Goal: Task Accomplishment & Management: Manage account settings

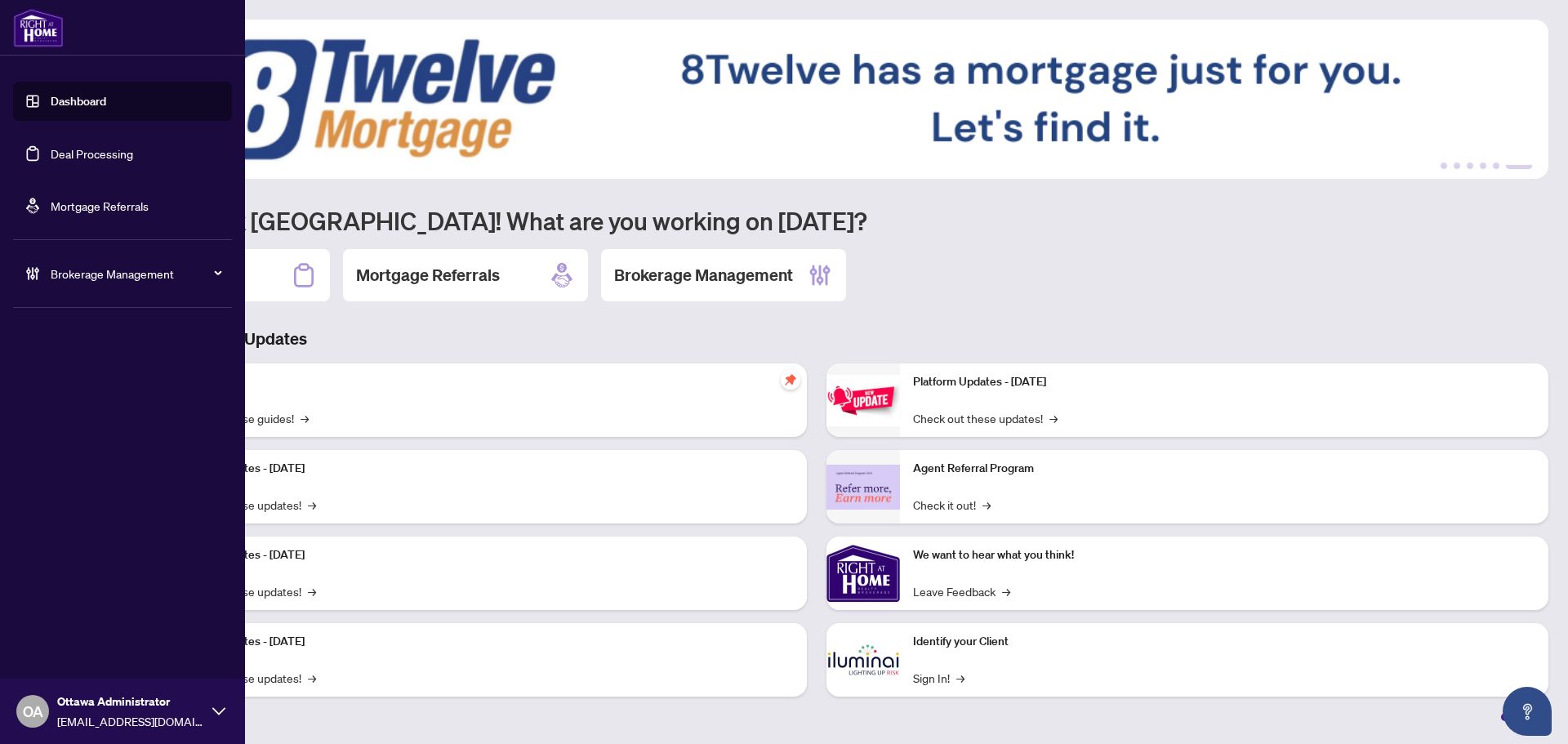
drag, startPoint x: 78, startPoint y: 161, endPoint x: 84, endPoint y: 151, distance: 11.7
click at [78, 160] on link "Deal Processing" at bounding box center [91, 153] width 83 height 15
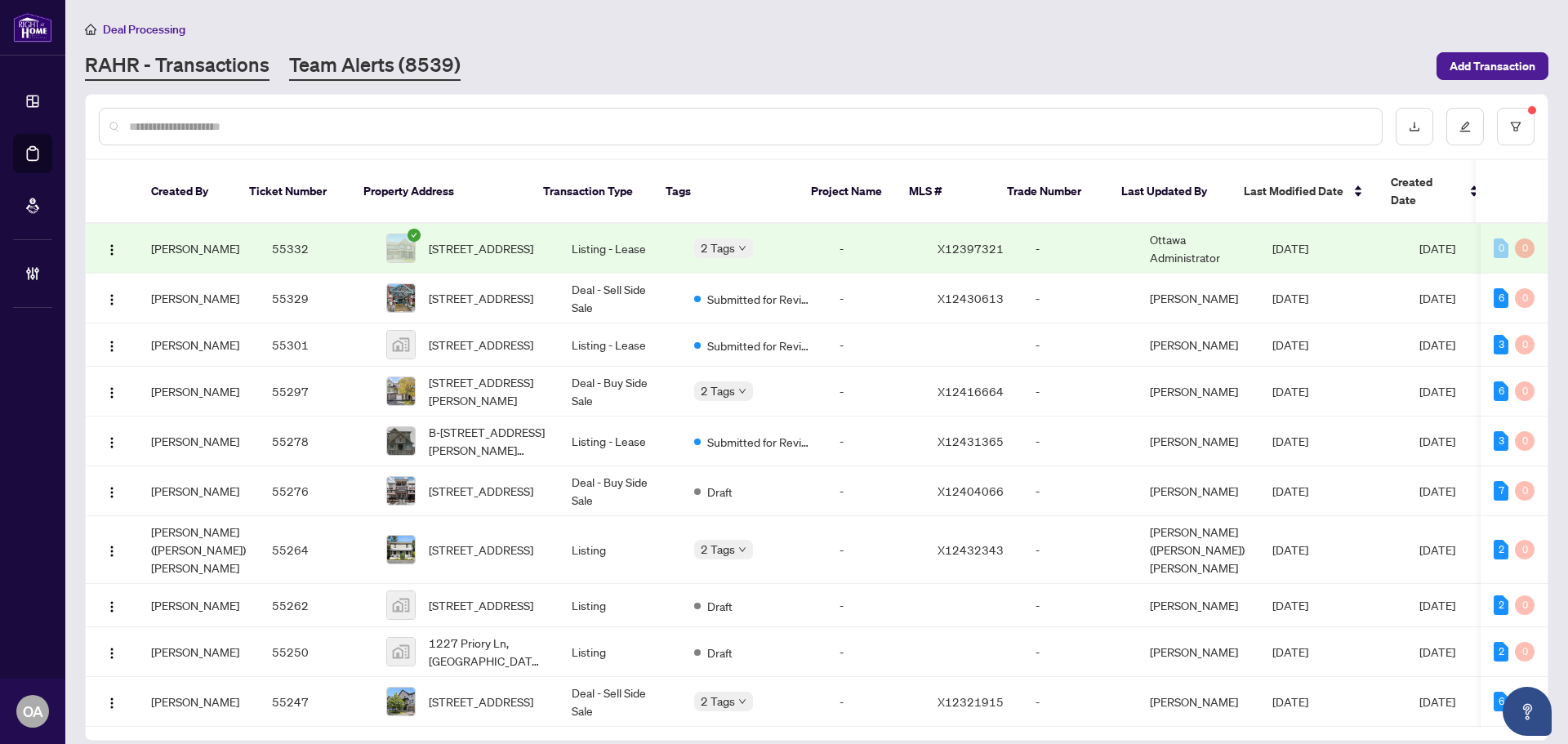
click at [417, 58] on link "Team Alerts (8539)" at bounding box center [374, 66] width 171 height 29
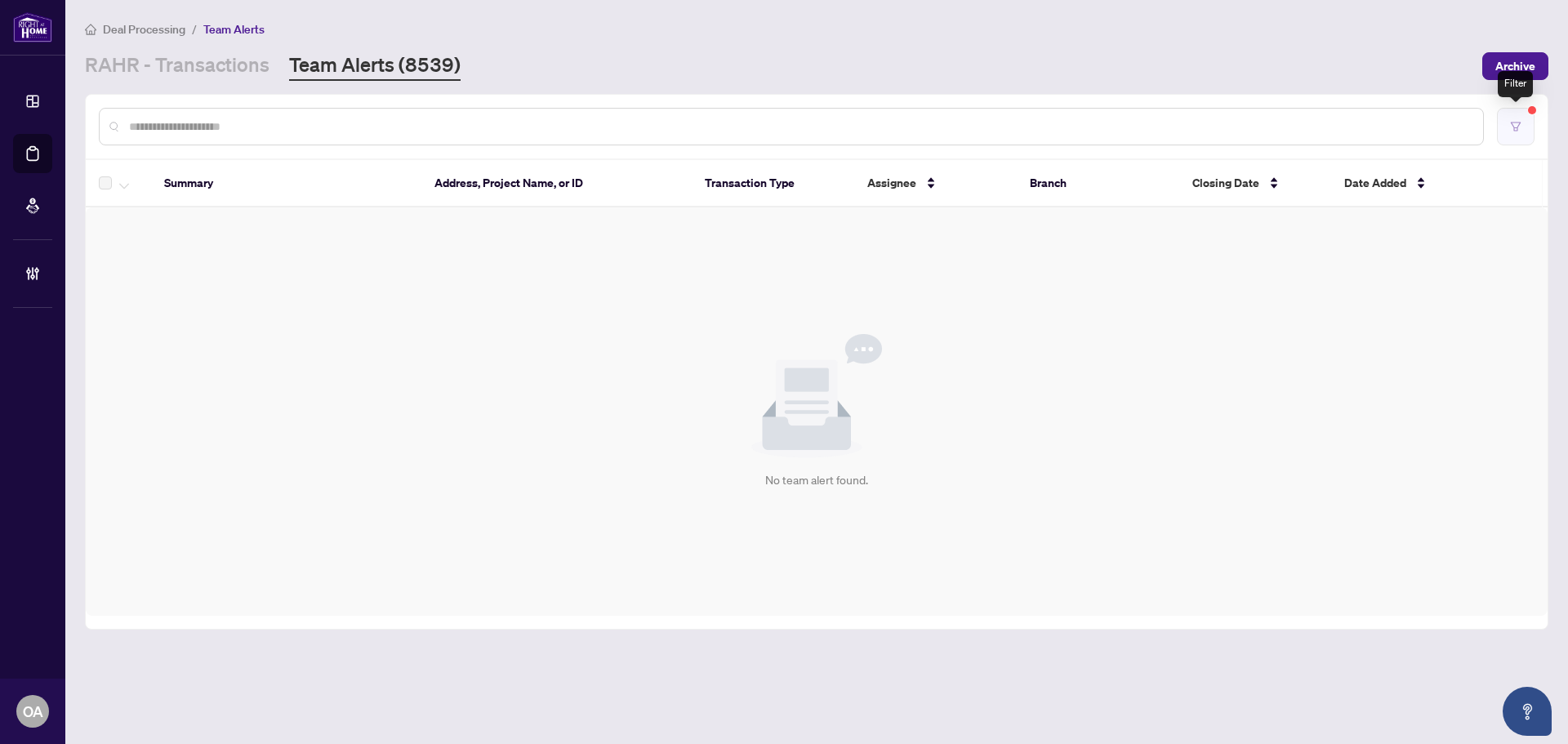
click at [1510, 124] on button "button" at bounding box center [1515, 126] width 38 height 38
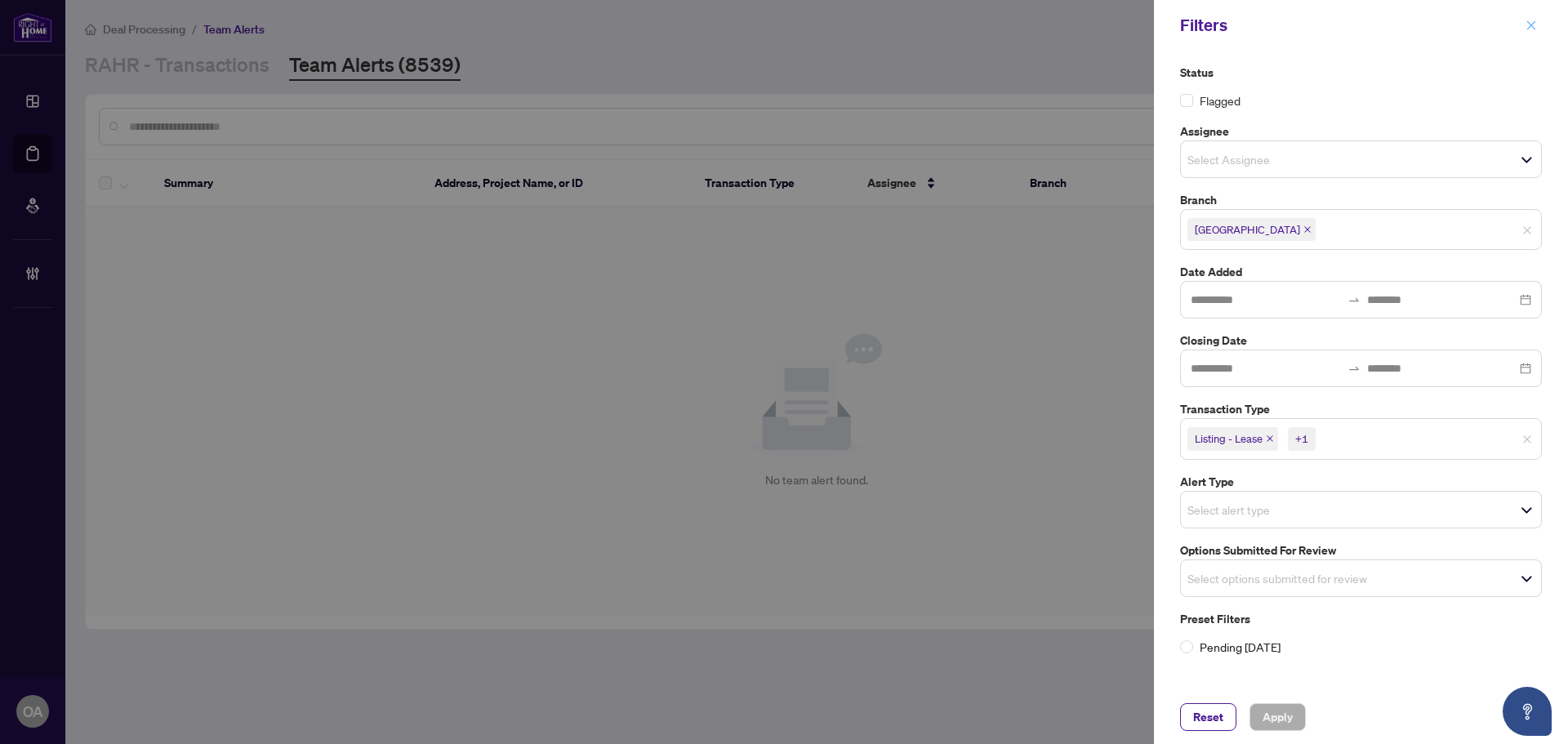
click at [1537, 24] on icon "close" at bounding box center [1532, 25] width 12 height 12
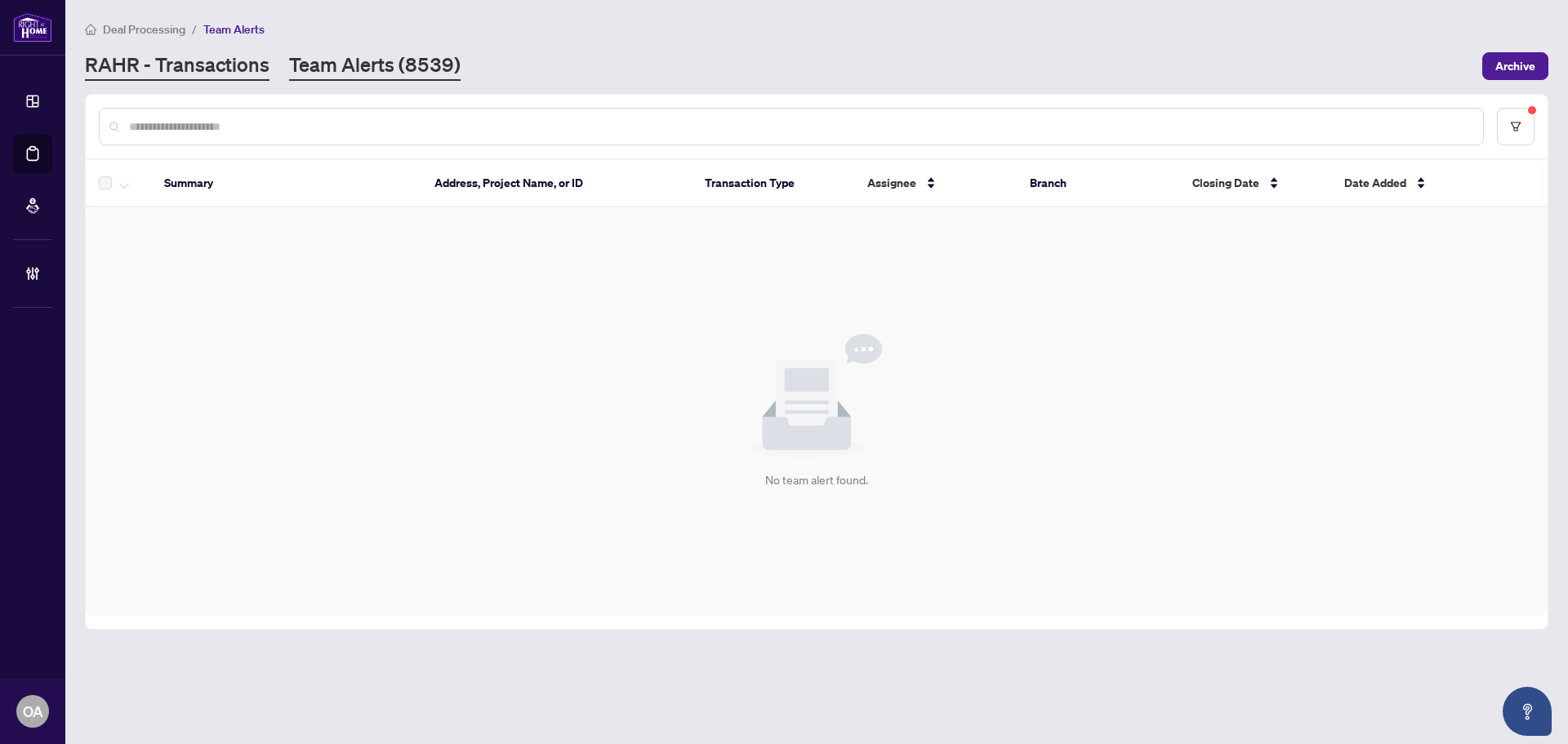
click at [134, 59] on link "RAHR - Transactions" at bounding box center [177, 66] width 185 height 29
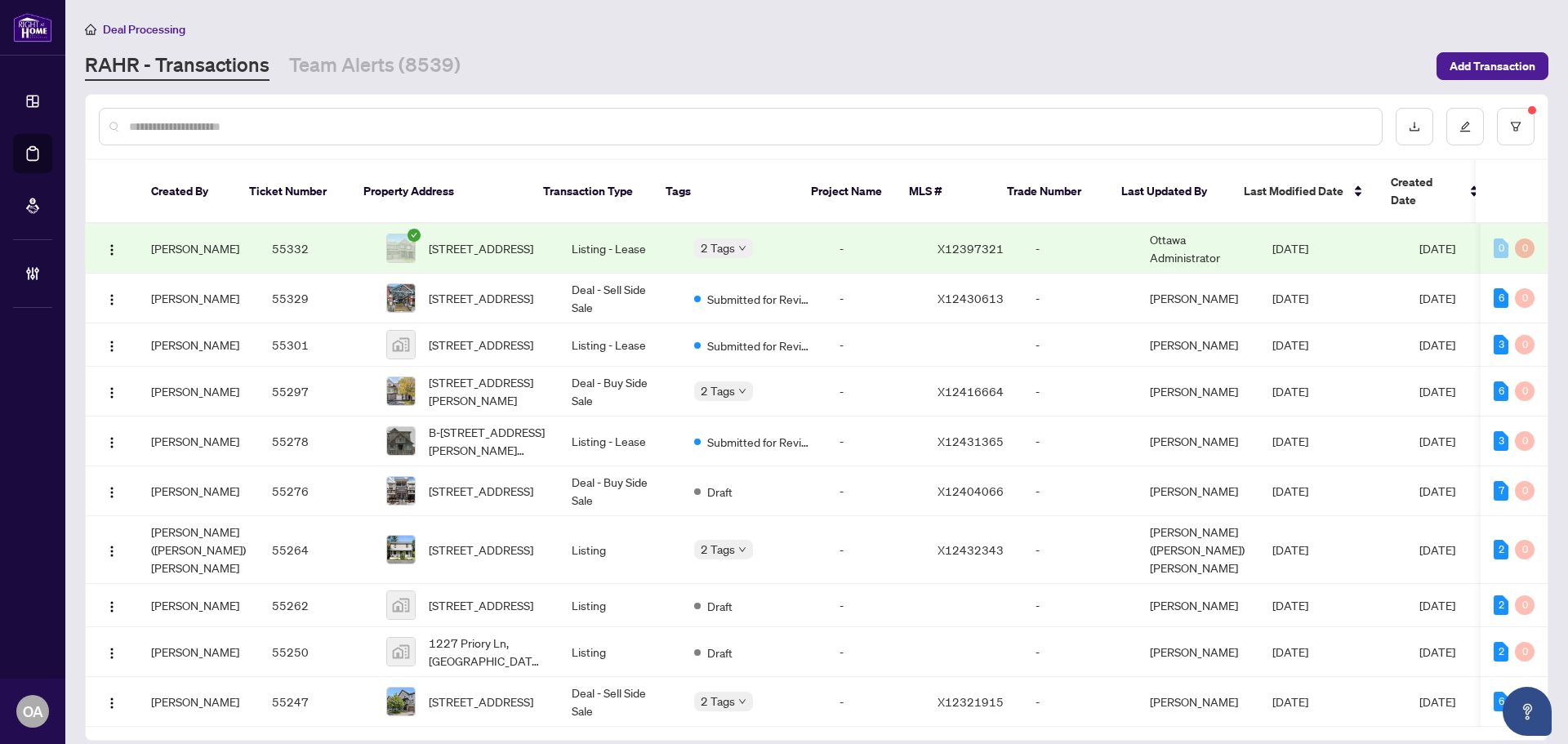
click at [934, 60] on div "[PERSON_NAME] - Transactions Team Alerts (8539)" at bounding box center [756, 66] width 1342 height 29
click at [1124, 80] on main "Deal Processing [PERSON_NAME] - Transactions Team Alerts (8539) Add Transaction…" at bounding box center [816, 372] width 1503 height 744
click at [1512, 117] on button "button" at bounding box center [1515, 126] width 38 height 38
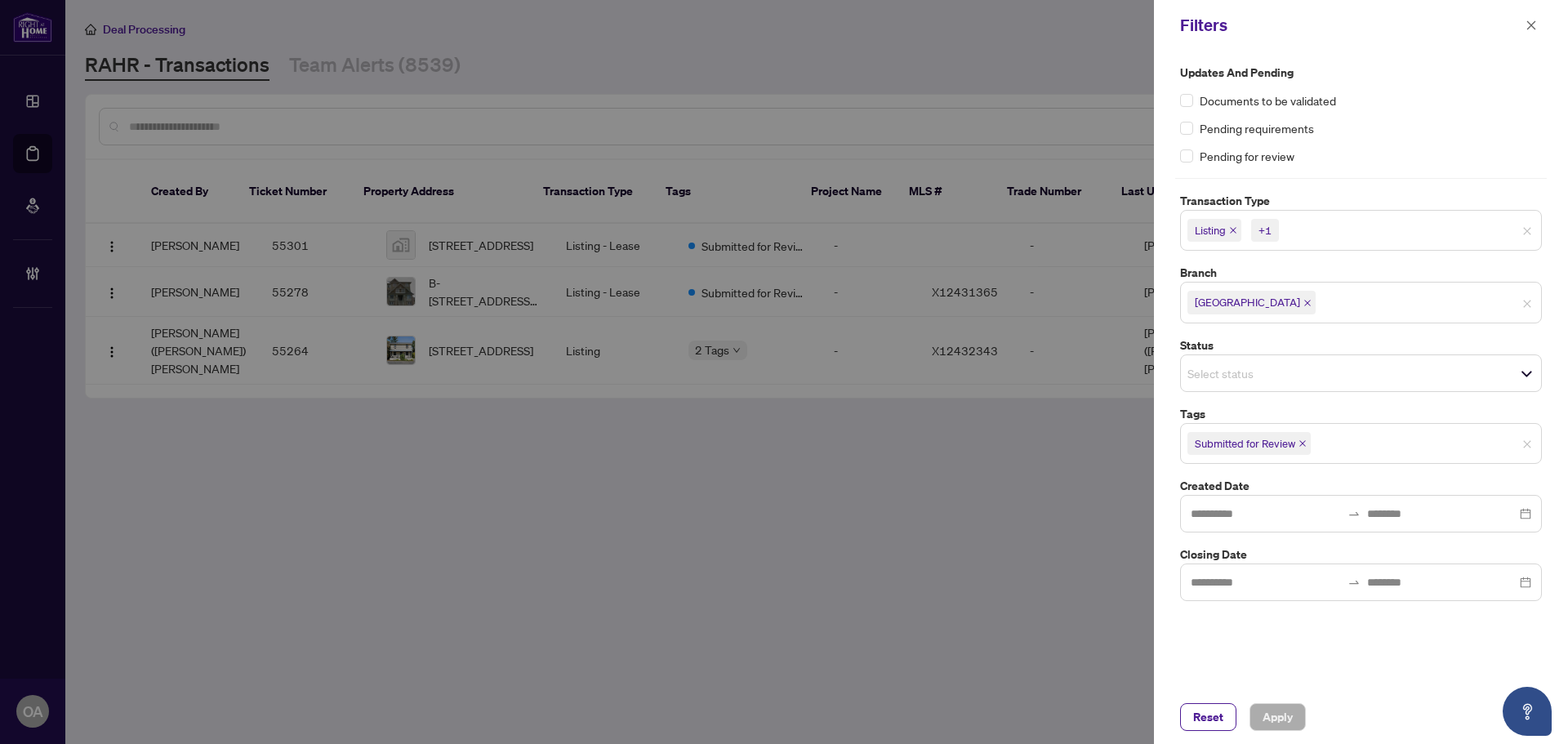
drag, startPoint x: 1533, startPoint y: 23, endPoint x: 1223, endPoint y: 109, distance: 321.7
click at [1533, 23] on icon "close" at bounding box center [1532, 25] width 12 height 12
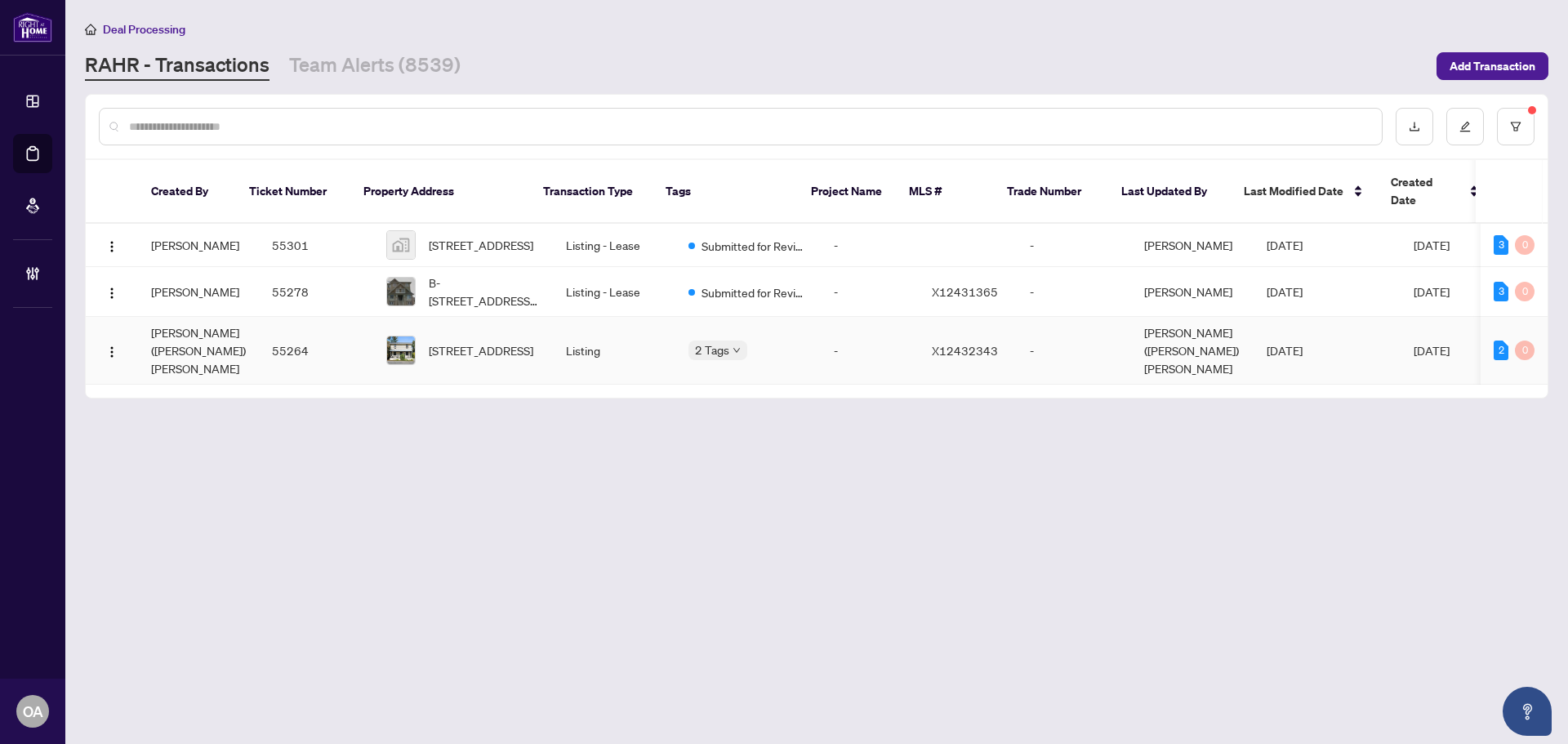
click at [179, 325] on span "[PERSON_NAME] ([PERSON_NAME]) [PERSON_NAME]" at bounding box center [197, 350] width 94 height 51
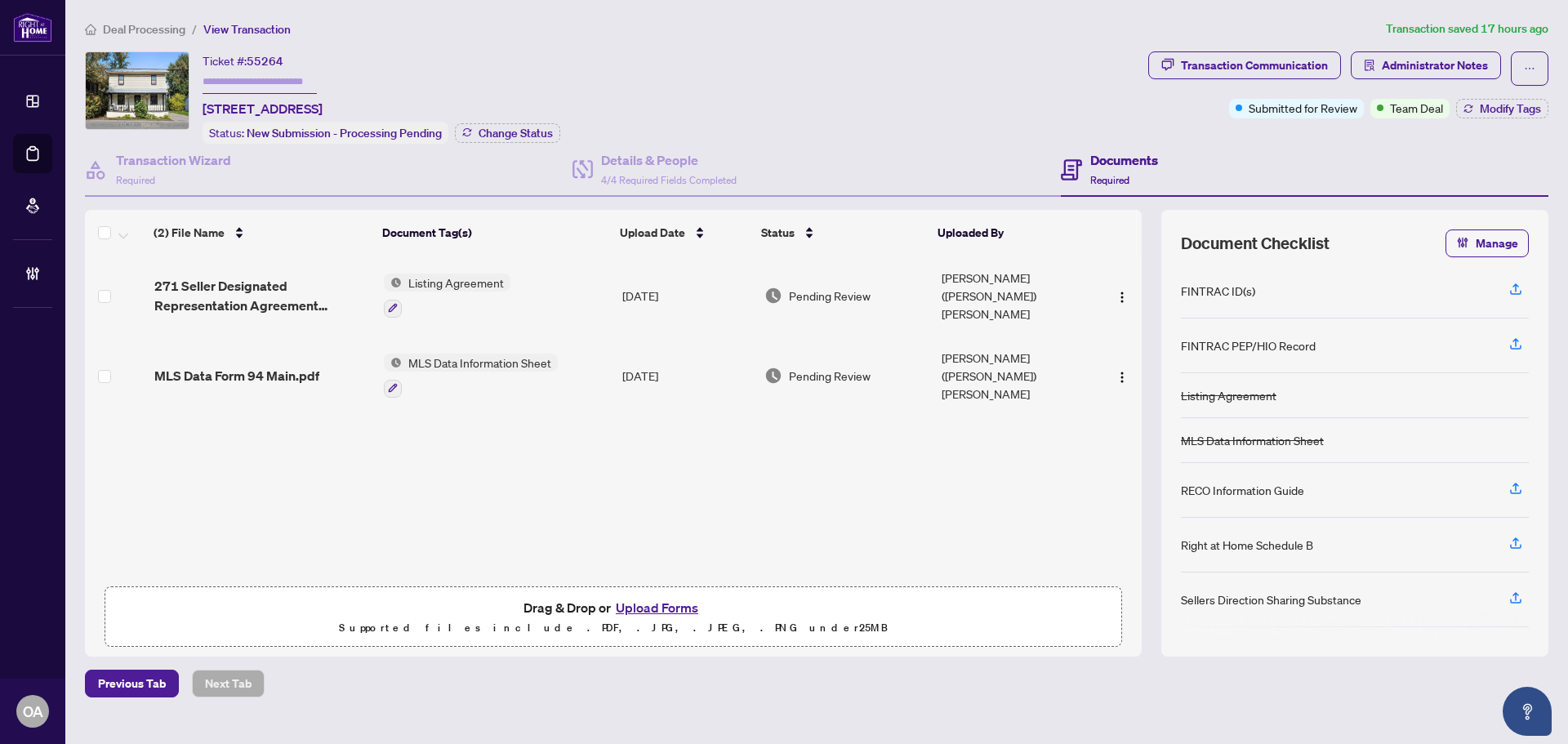
click at [236, 301] on span "271 Seller Designated Representation Agreement Authority to Offer for Sale - Pr…" at bounding box center [263, 296] width 217 height 39
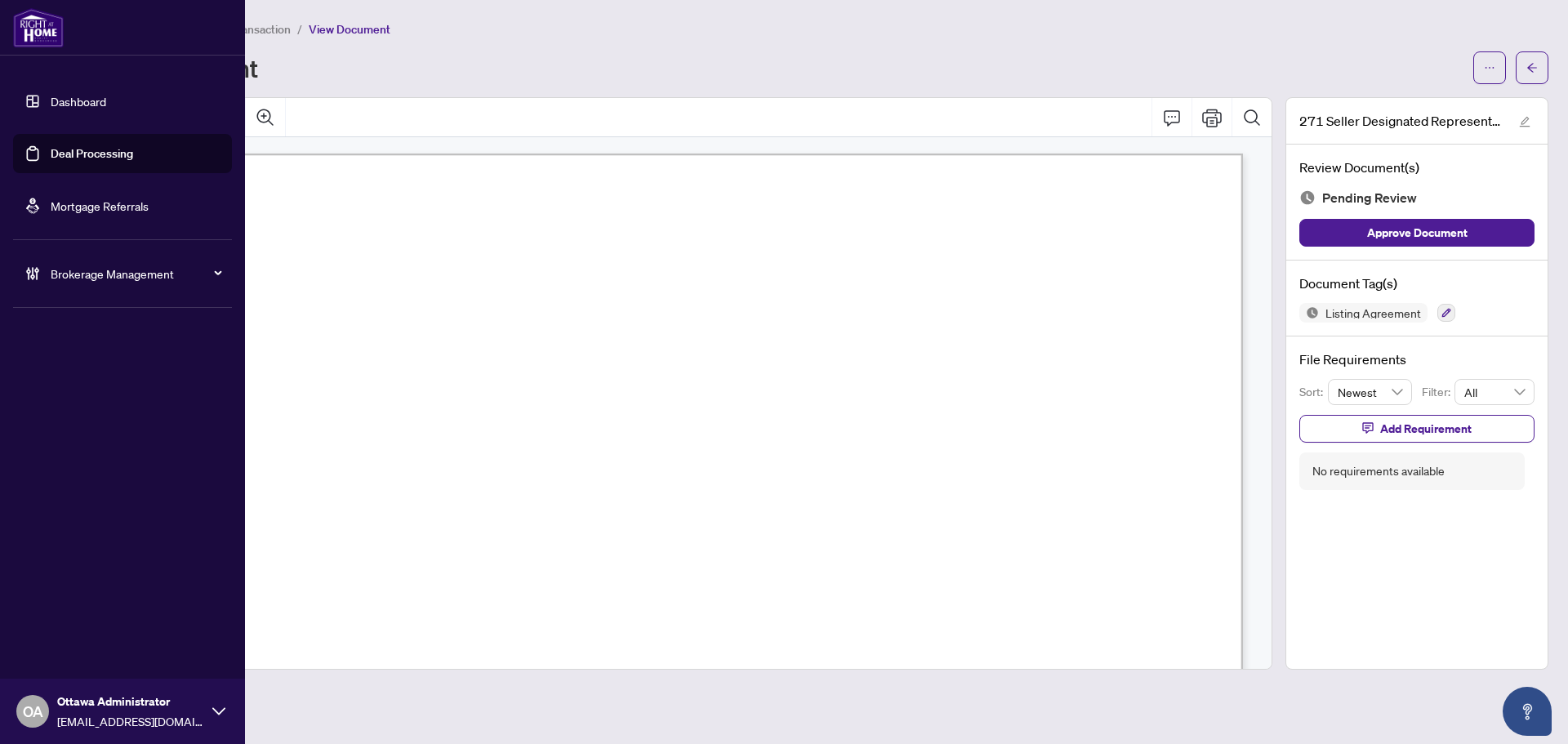
click at [58, 146] on link "Deal Processing" at bounding box center [91, 153] width 83 height 15
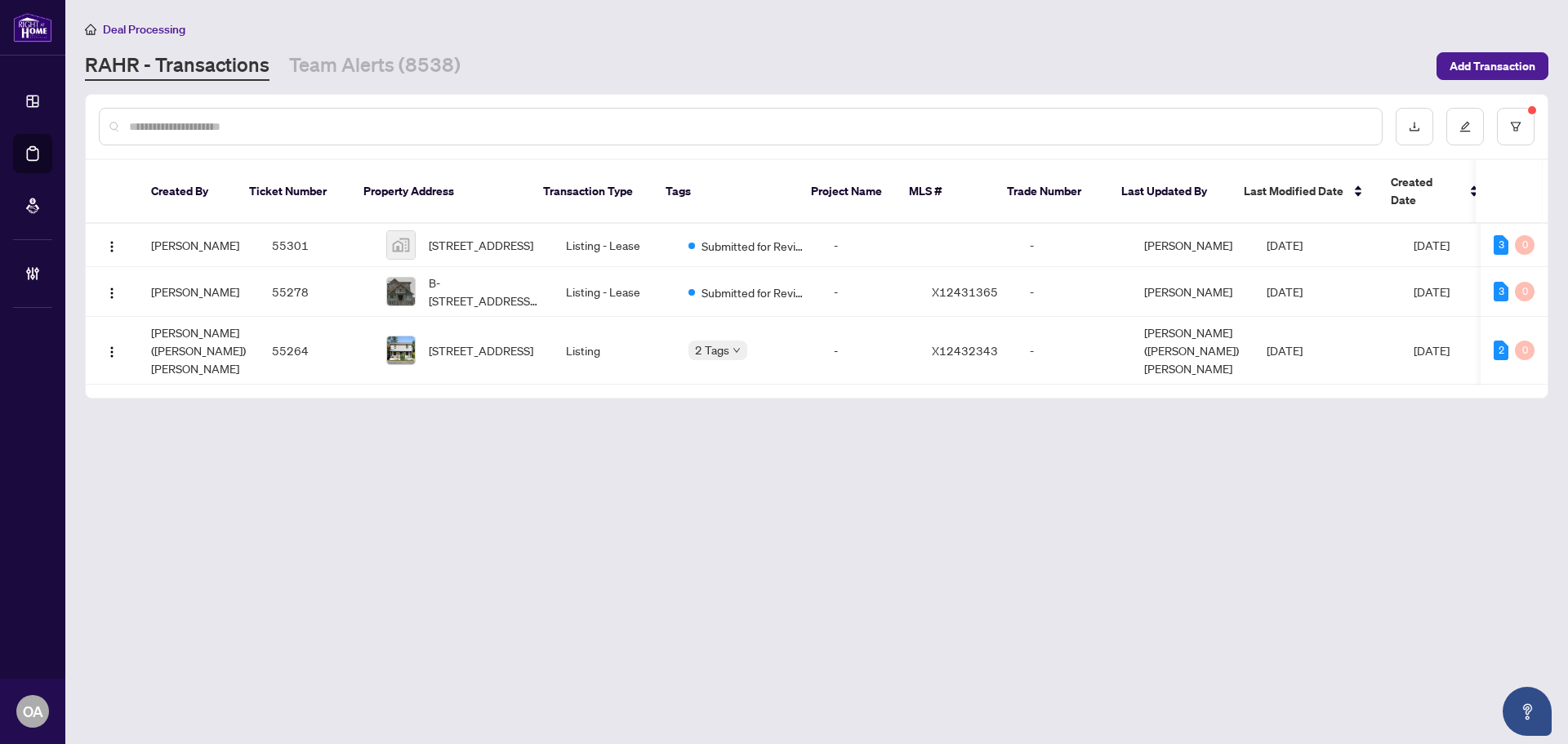
click at [641, 127] on input "text" at bounding box center [749, 126] width 1240 height 18
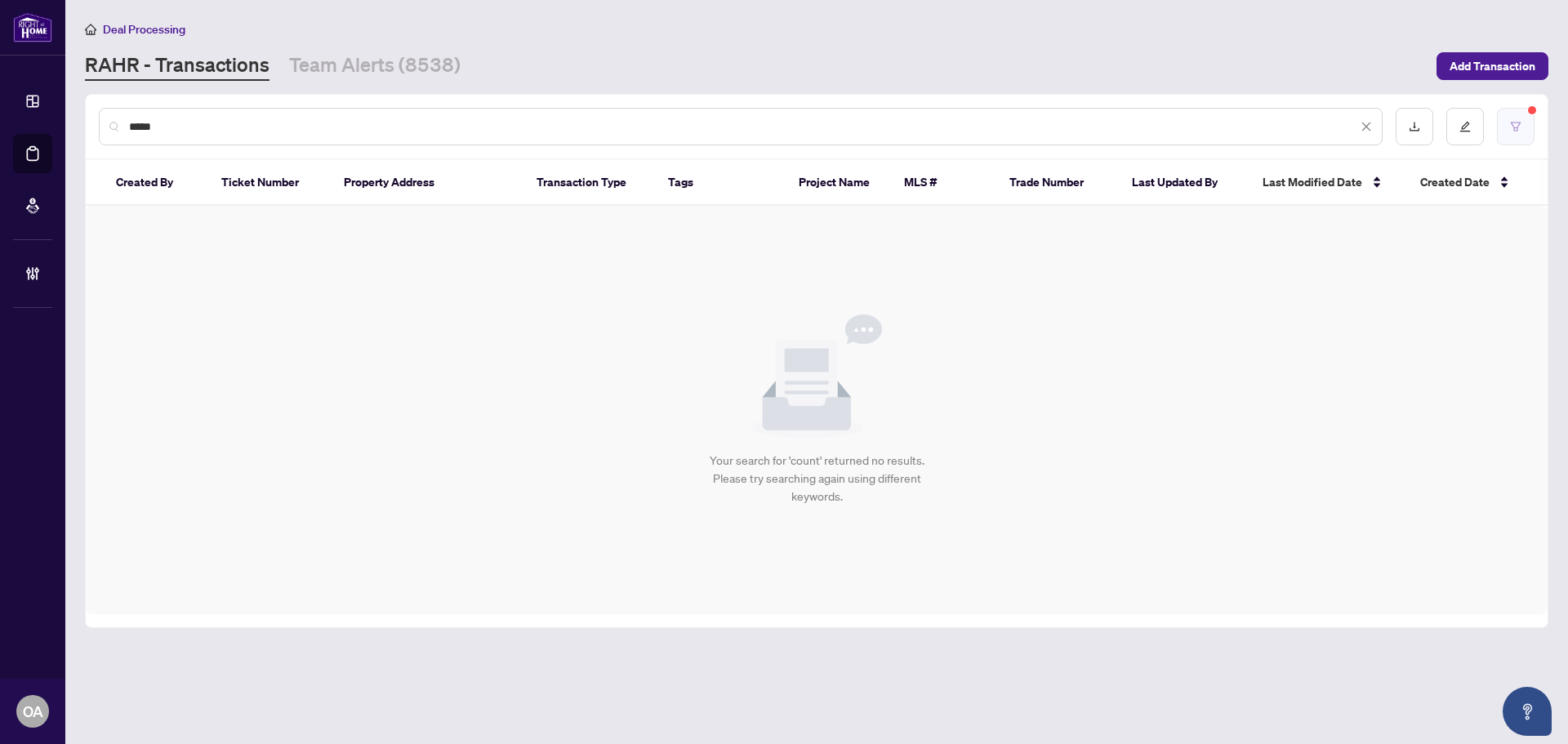
type input "*****"
click at [1514, 130] on icon "filter" at bounding box center [1516, 126] width 12 height 12
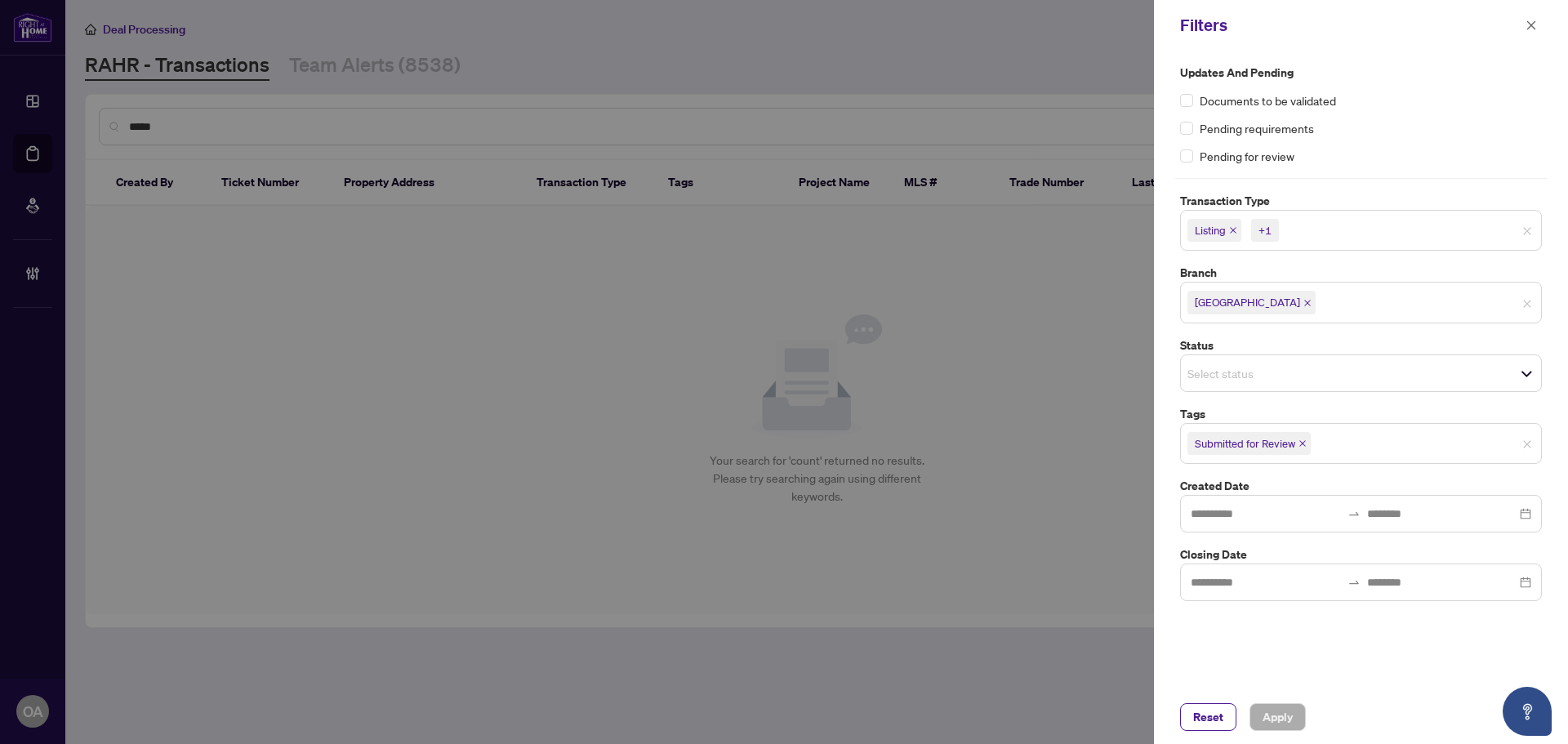
click at [1300, 438] on span "Submitted for Review" at bounding box center [1249, 443] width 124 height 23
click at [1339, 458] on div "Submitted for Review" at bounding box center [1361, 443] width 362 height 41
click at [1302, 440] on icon "close" at bounding box center [1302, 443] width 8 height 8
click at [1234, 231] on icon "close" at bounding box center [1233, 230] width 8 height 8
drag, startPoint x: 1271, startPoint y: 230, endPoint x: 1233, endPoint y: 546, distance: 318.3
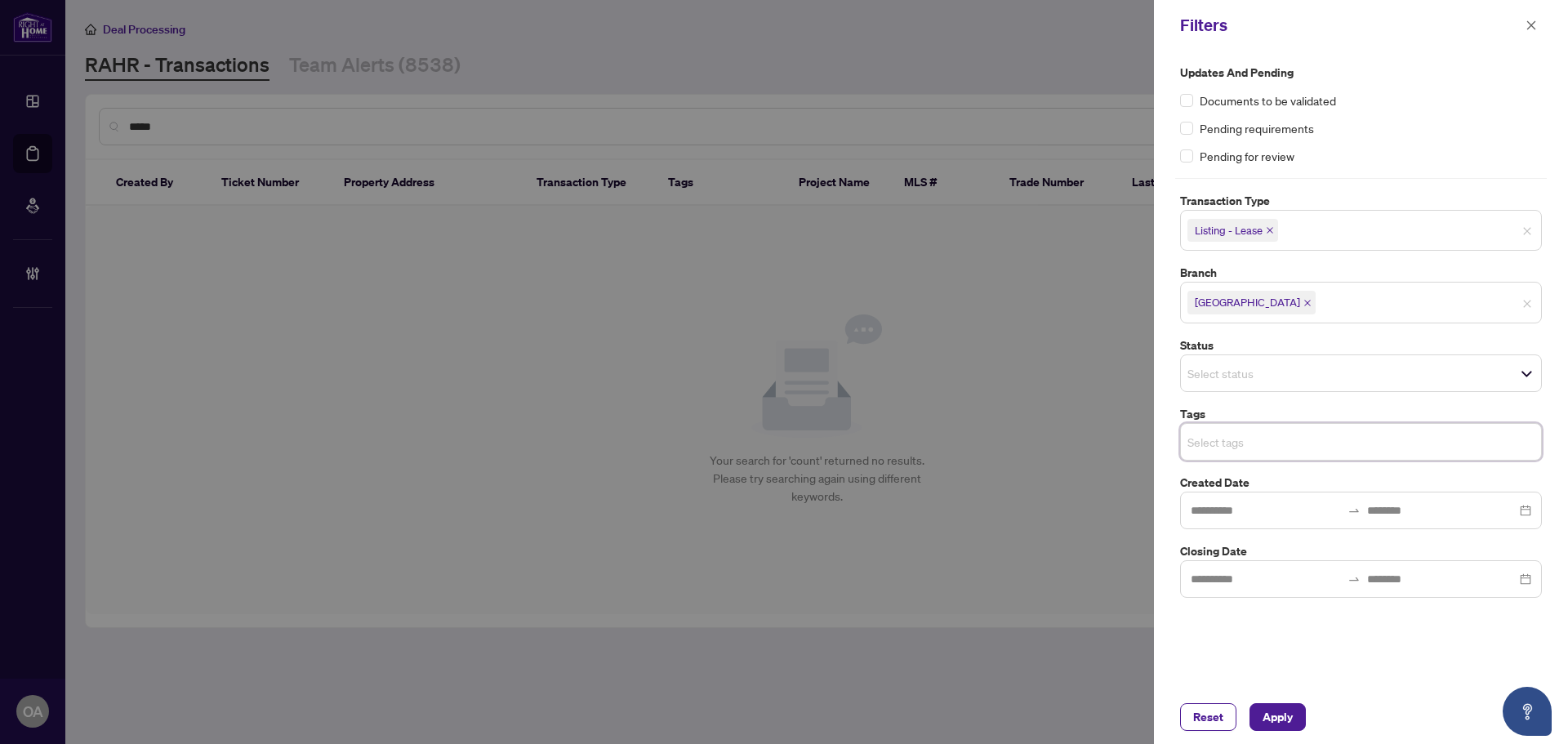
click at [1271, 230] on icon "close" at bounding box center [1270, 230] width 8 height 8
drag, startPoint x: 1267, startPoint y: 717, endPoint x: 1231, endPoint y: 682, distance: 50.2
click at [1267, 716] on span "Apply" at bounding box center [1277, 717] width 30 height 26
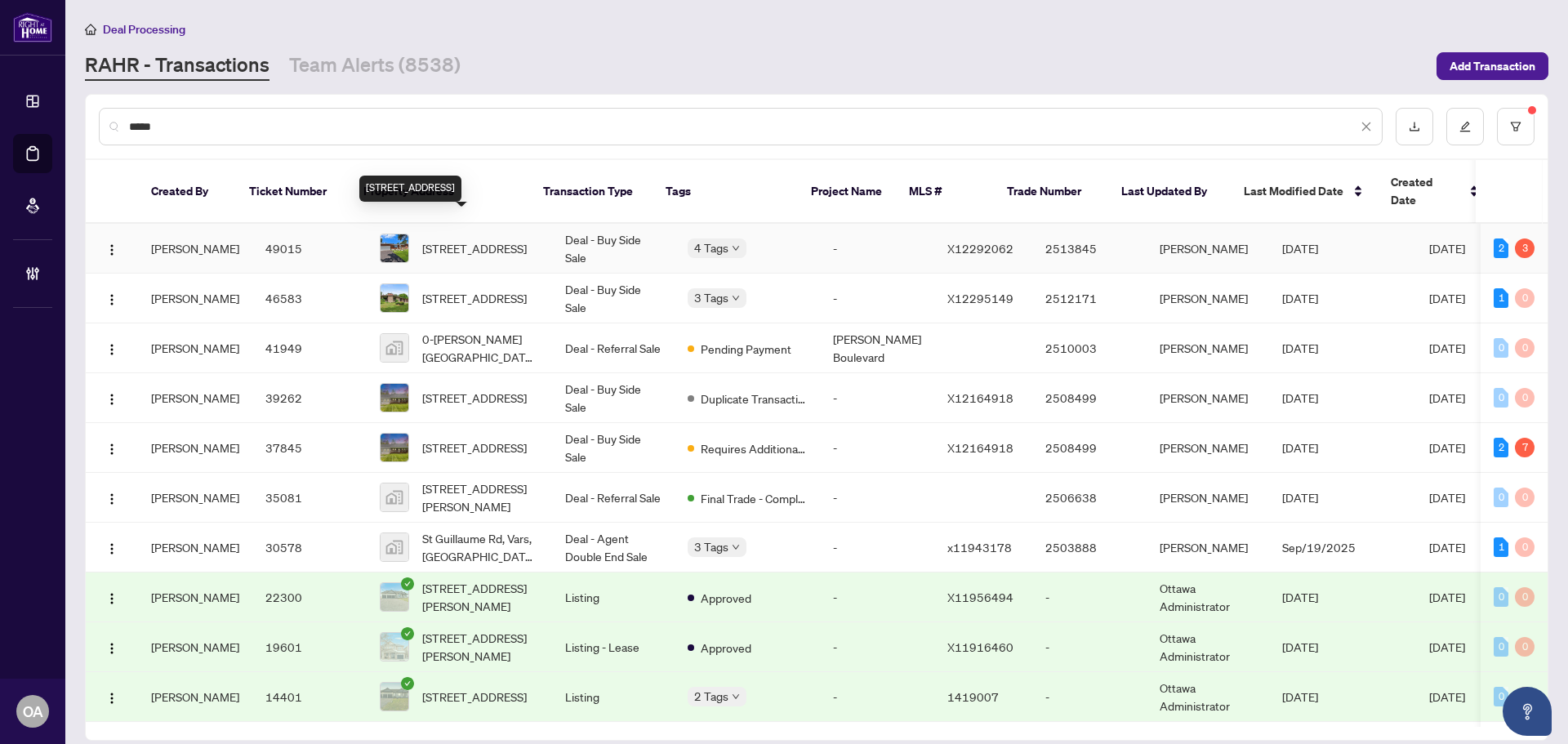
click at [489, 239] on span "[STREET_ADDRESS]" at bounding box center [474, 248] width 104 height 18
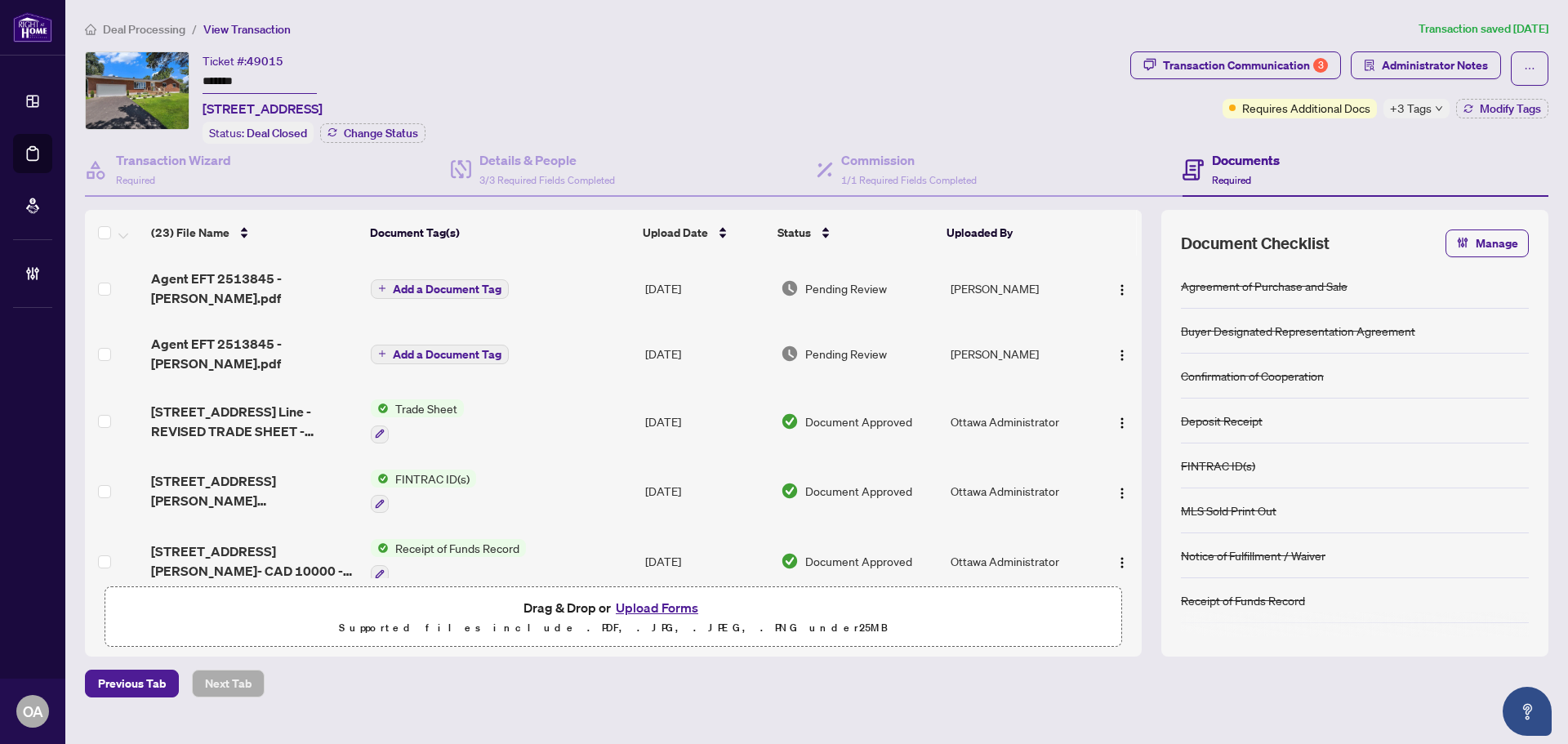
click at [281, 282] on span "Agent EFT 2513845 - [PERSON_NAME].pdf" at bounding box center [254, 288] width 206 height 39
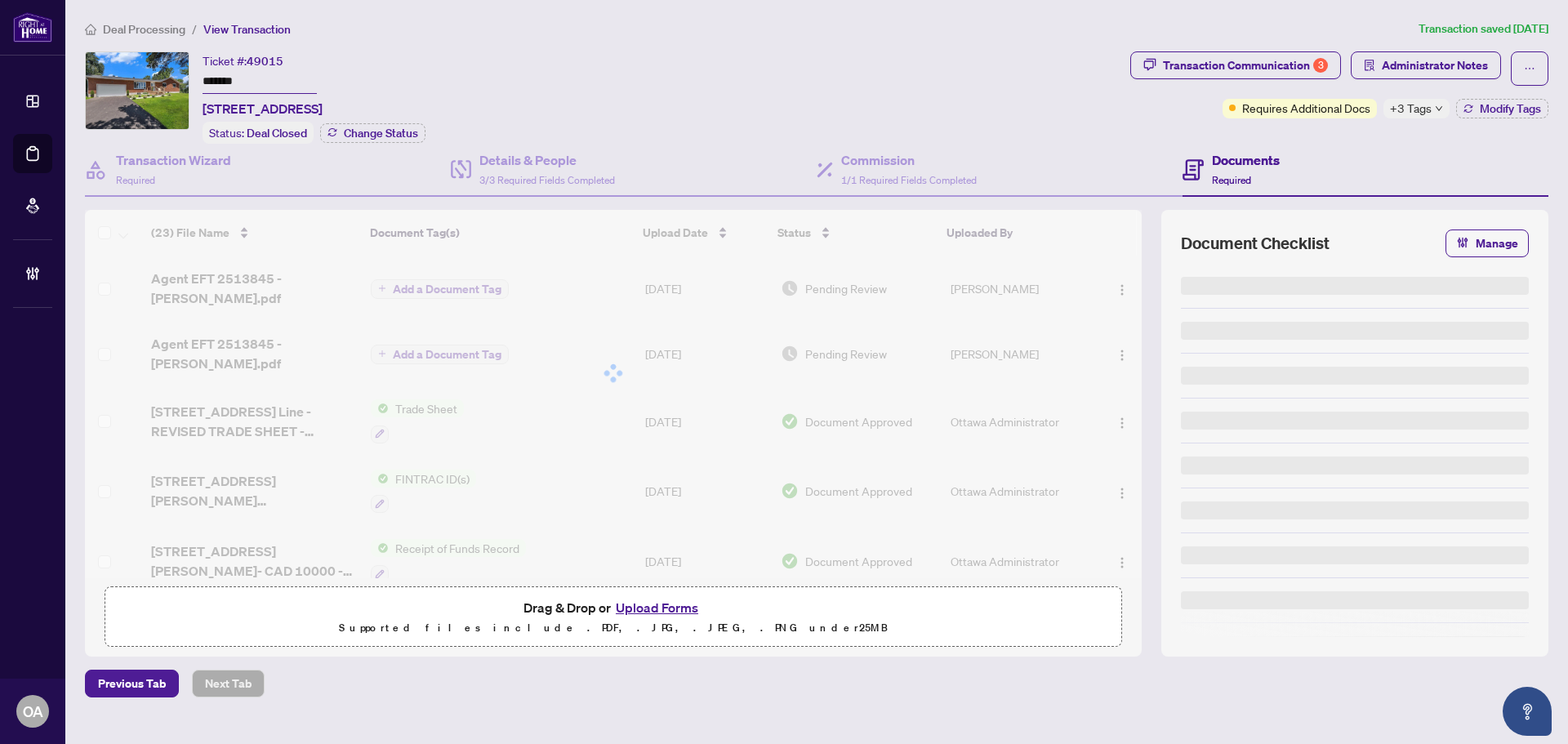
type input "*******"
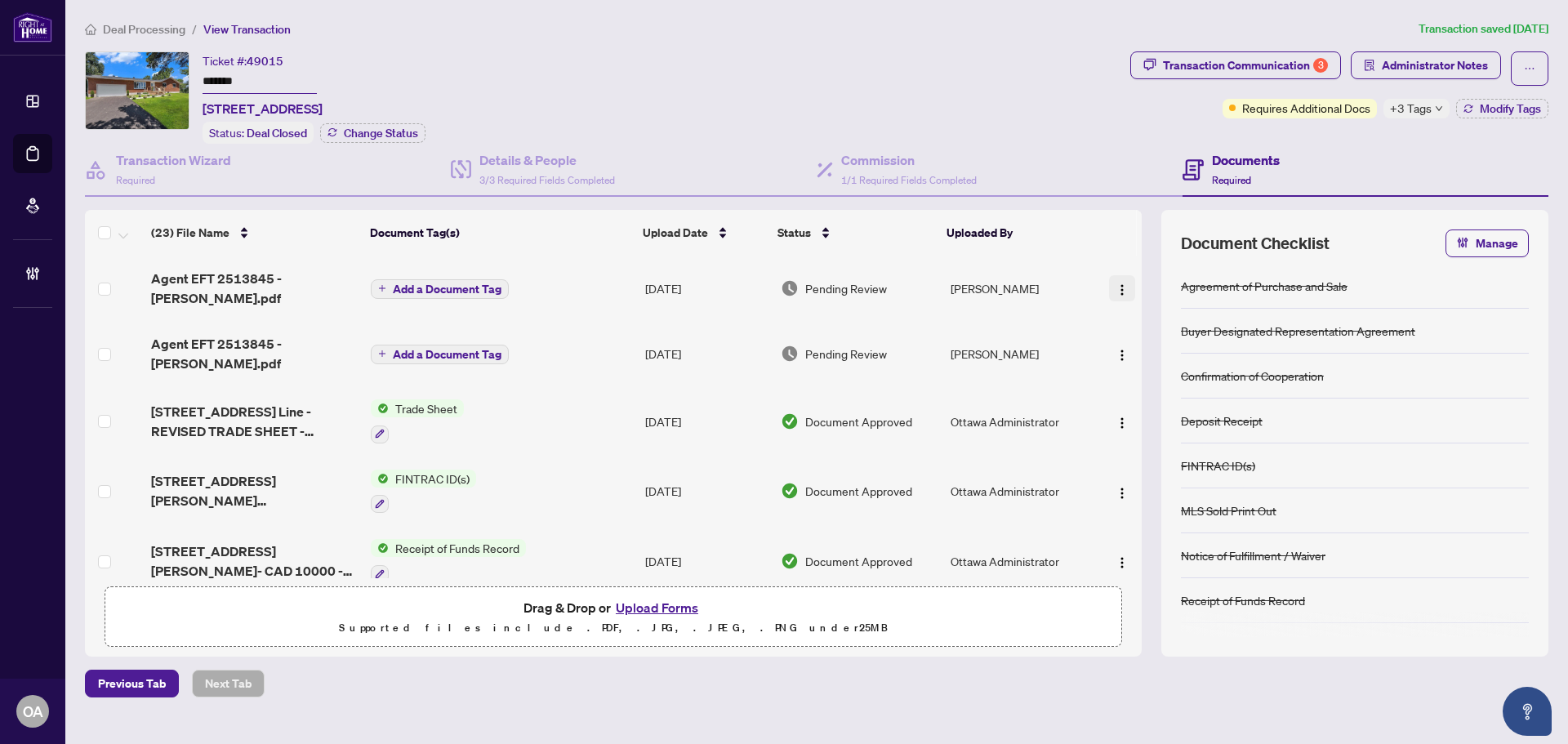
click at [1116, 283] on img "button" at bounding box center [1122, 289] width 13 height 13
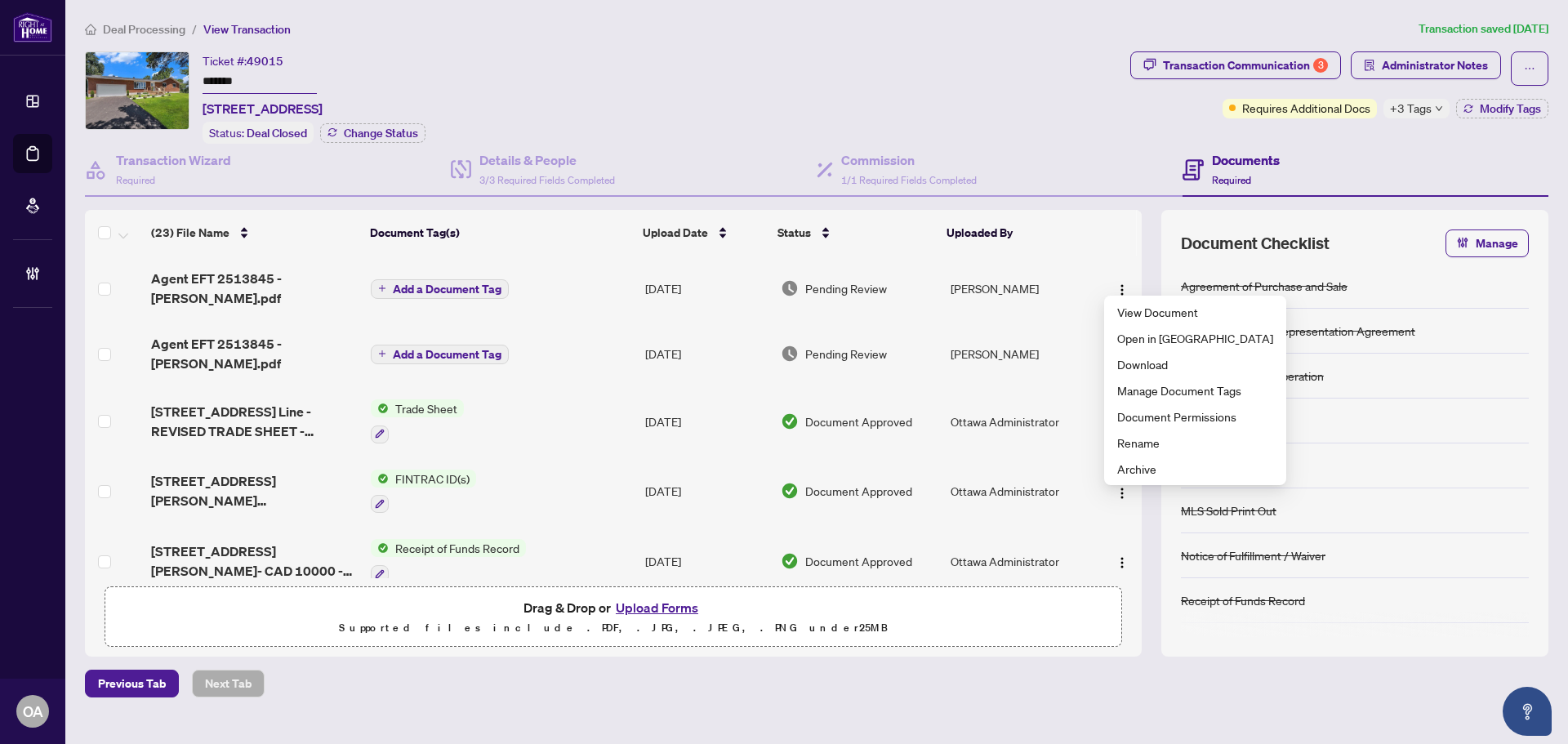
click at [303, 278] on span "Agent EFT 2513845 - [PERSON_NAME].pdf" at bounding box center [254, 288] width 206 height 39
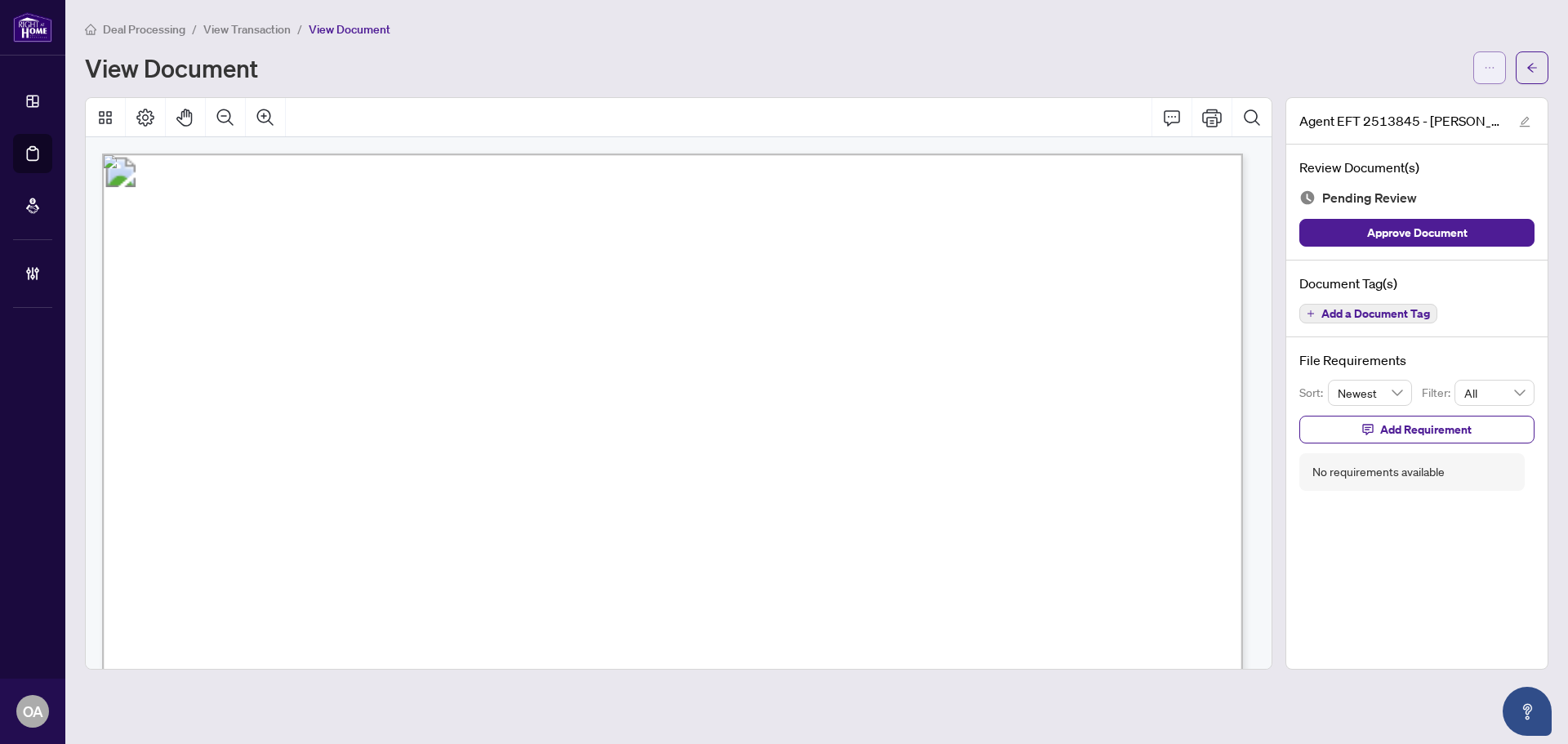
click at [1484, 62] on icon "ellipsis" at bounding box center [1490, 68] width 12 height 12
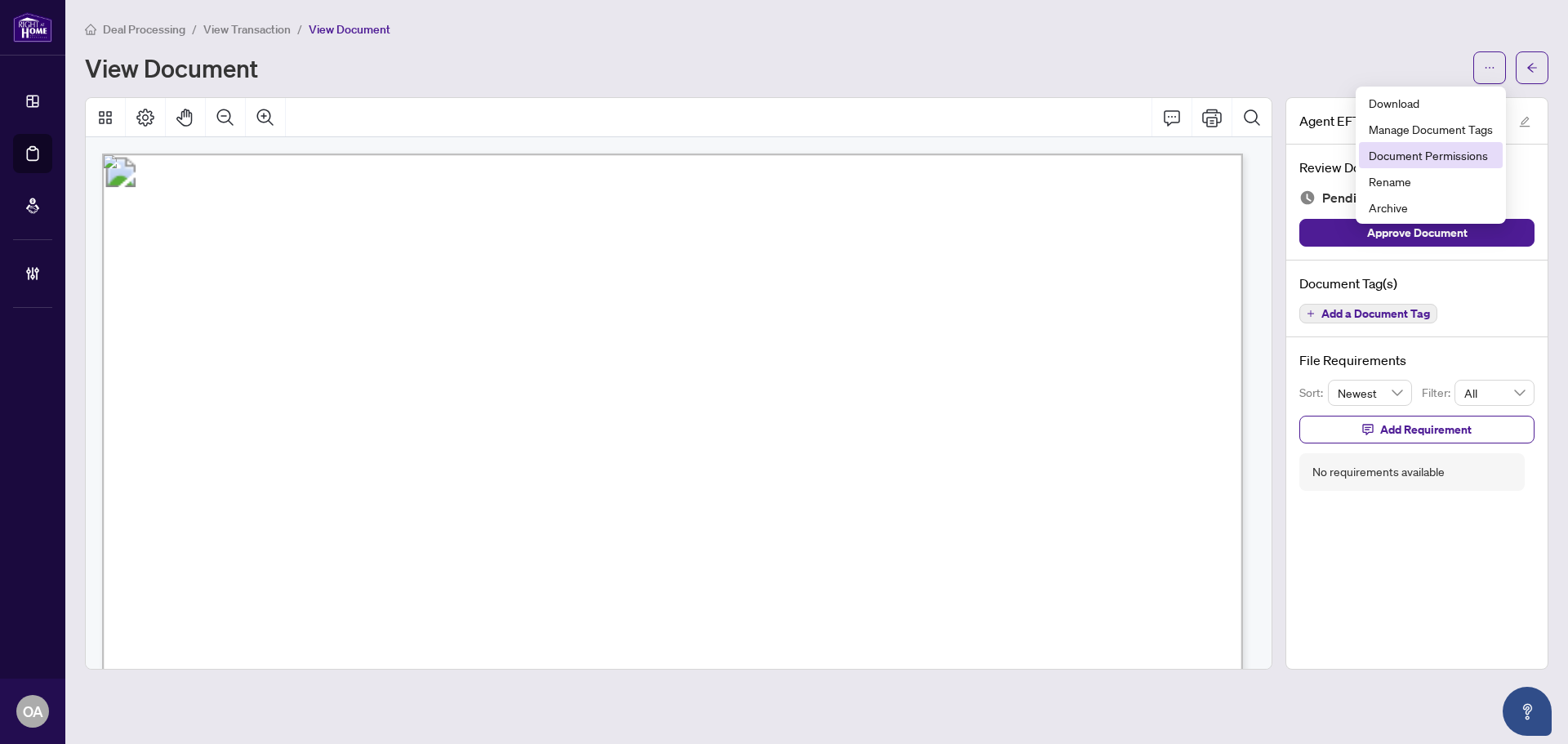
click at [1427, 159] on span "Document Permissions" at bounding box center [1431, 155] width 125 height 18
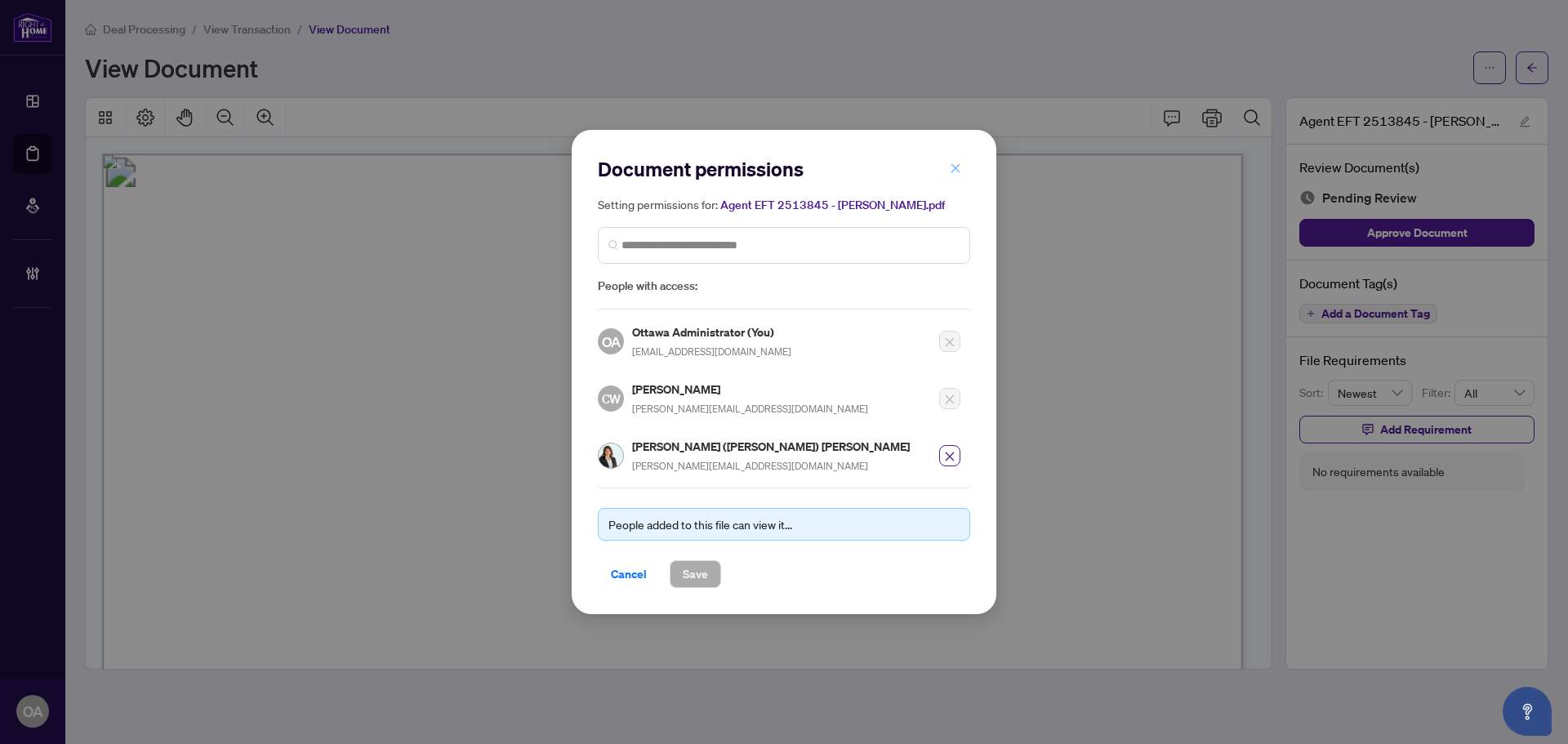
click at [957, 171] on icon "close" at bounding box center [956, 168] width 12 height 12
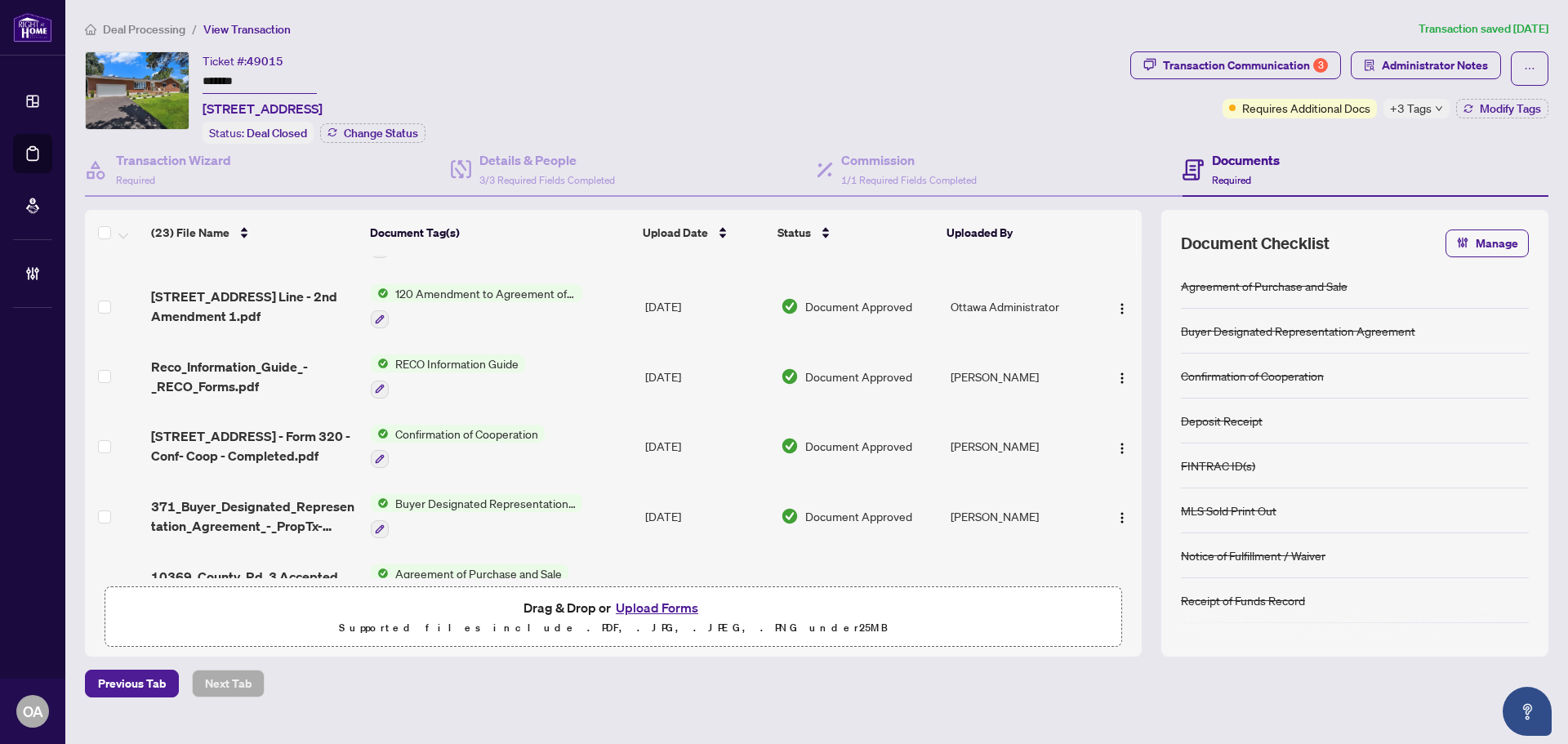
scroll to position [1250, 0]
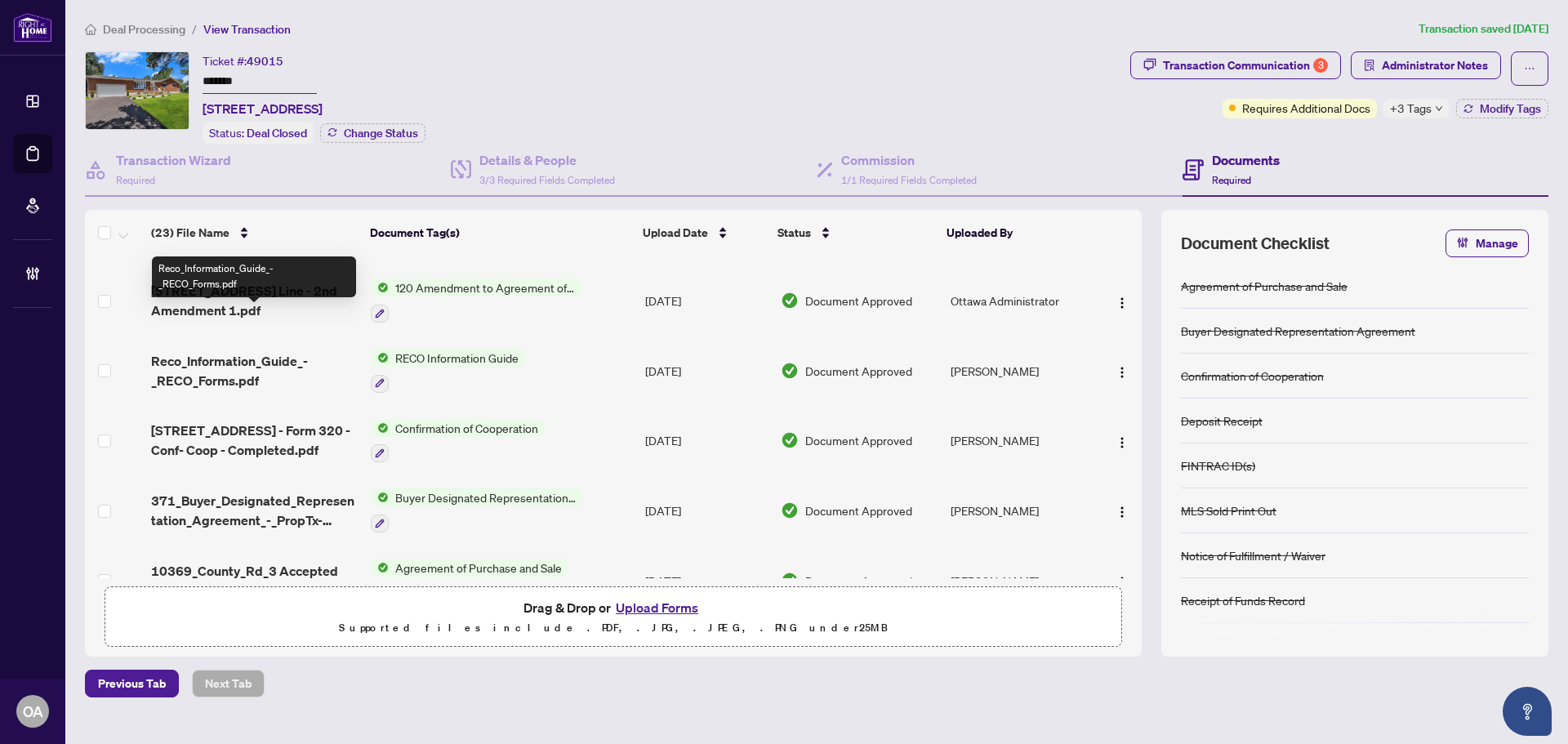
click at [217, 351] on span "Reco_Information_Guide_-_RECO_Forms.pdf" at bounding box center [254, 371] width 206 height 39
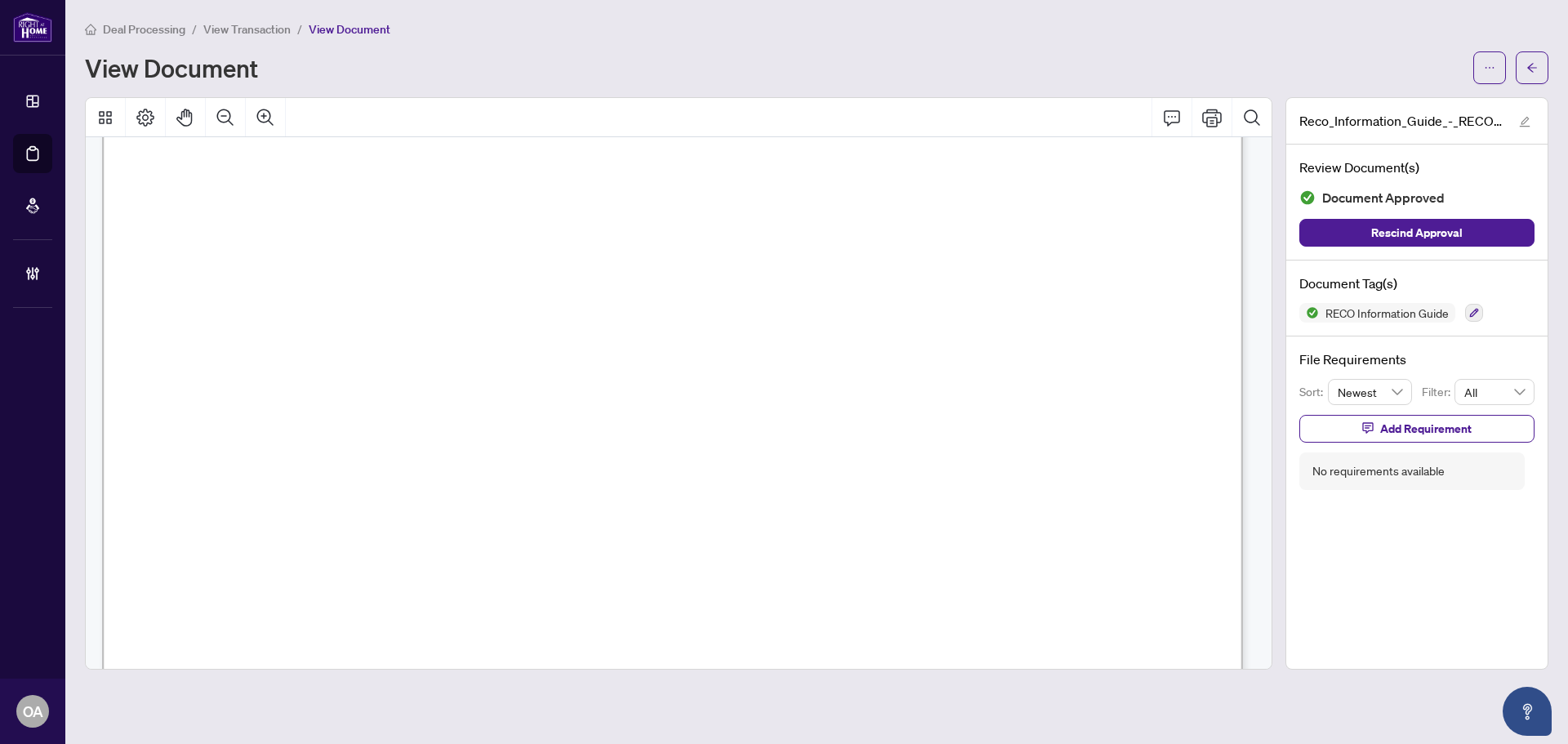
scroll to position [18408, 0]
click at [1490, 67] on icon "ellipsis" at bounding box center [1490, 68] width 9 height 2
click at [1431, 106] on span "Download" at bounding box center [1431, 103] width 125 height 18
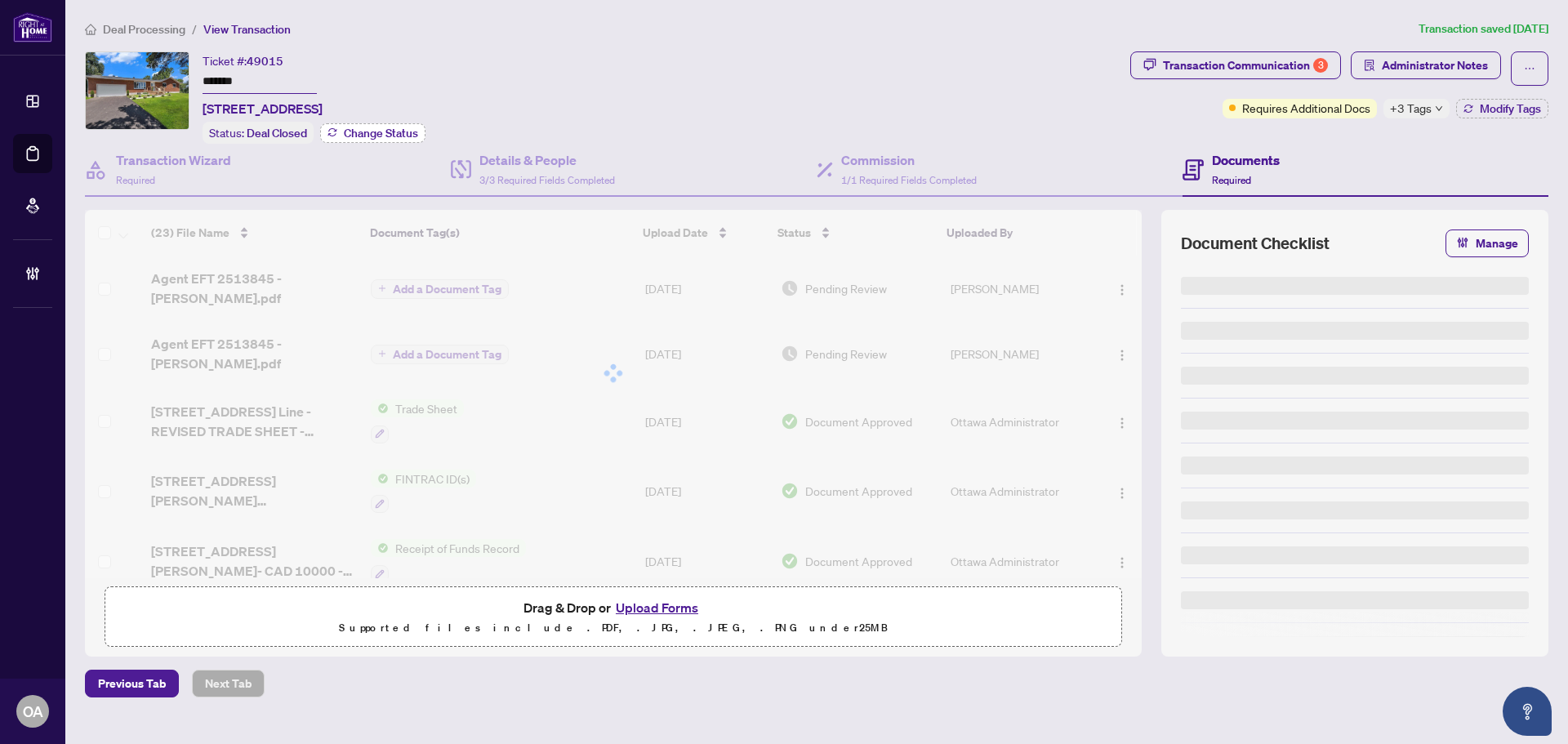
type input "*******"
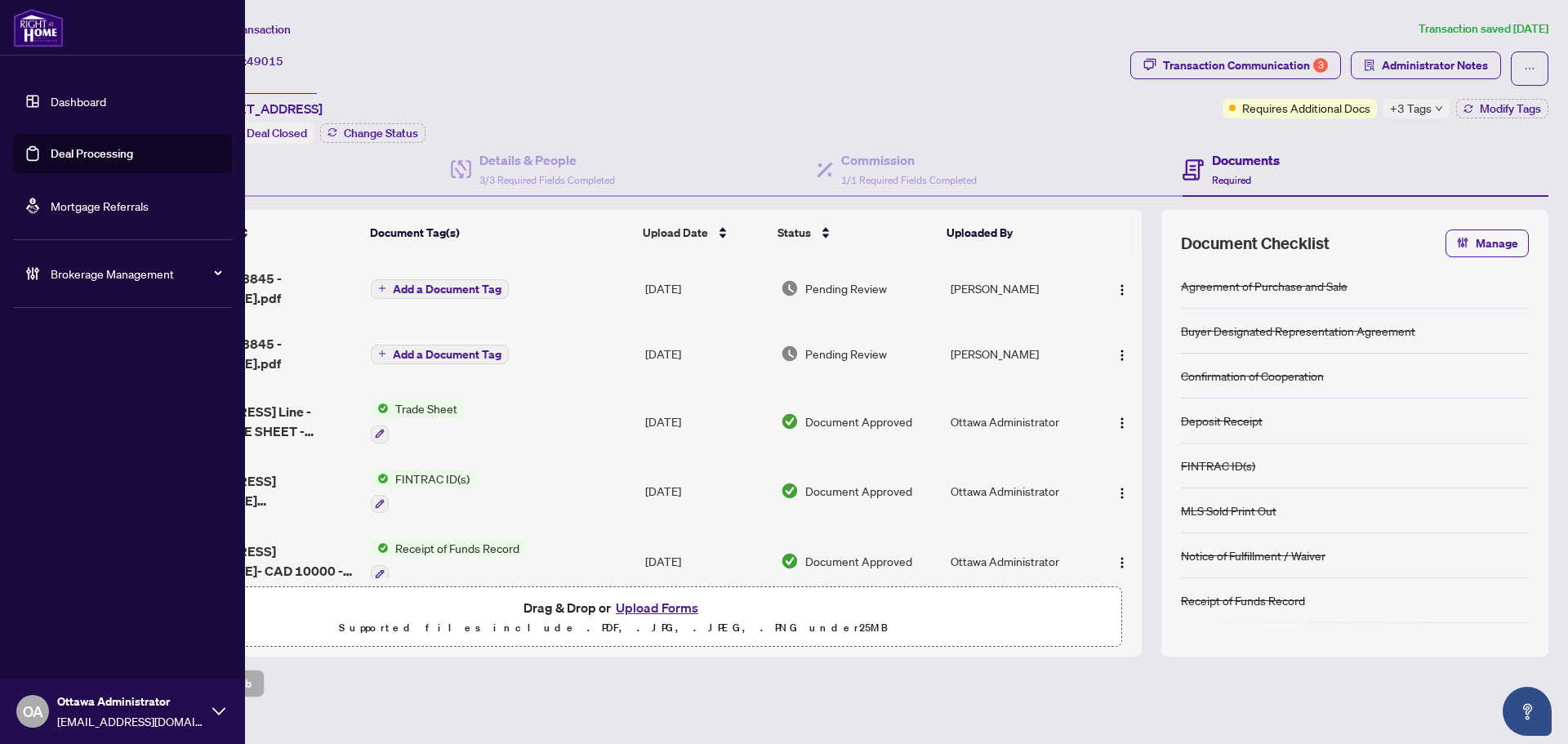
click at [74, 153] on link "Deal Processing" at bounding box center [91, 153] width 83 height 15
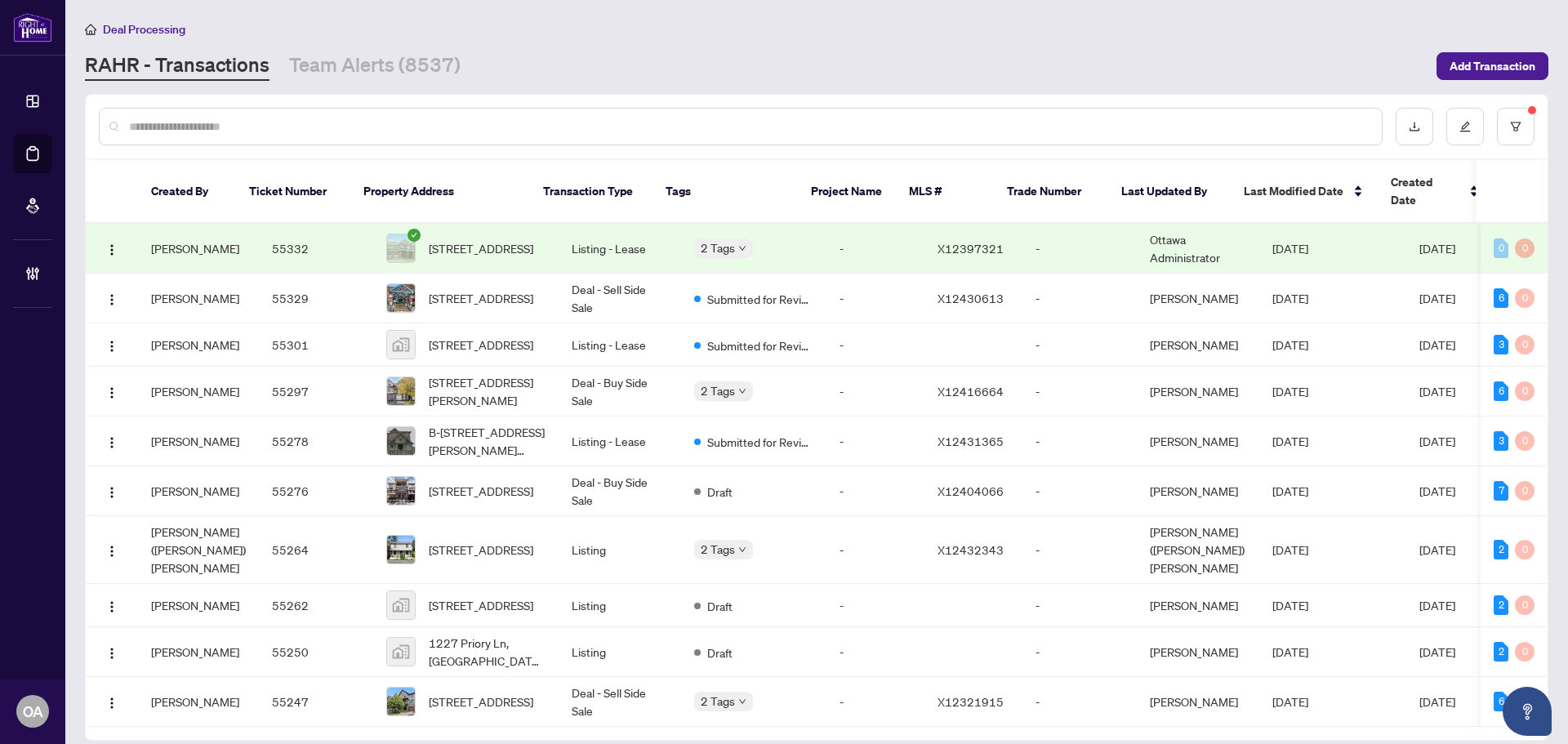
click at [1001, 136] on div at bounding box center [741, 126] width 1284 height 38
click at [1004, 126] on input "text" at bounding box center [749, 126] width 1240 height 18
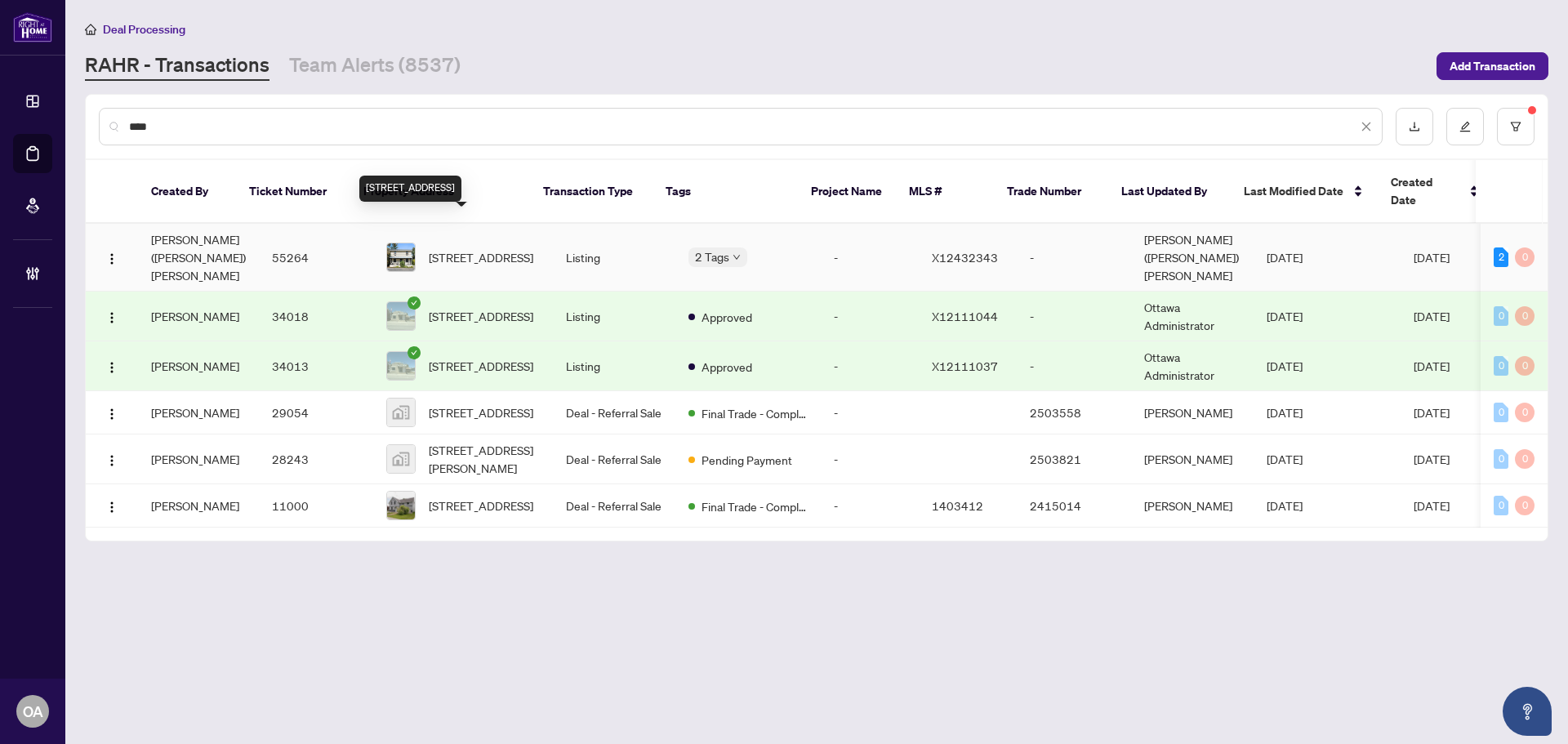
type input "****"
click at [429, 248] on span "[STREET_ADDRESS]" at bounding box center [481, 257] width 104 height 18
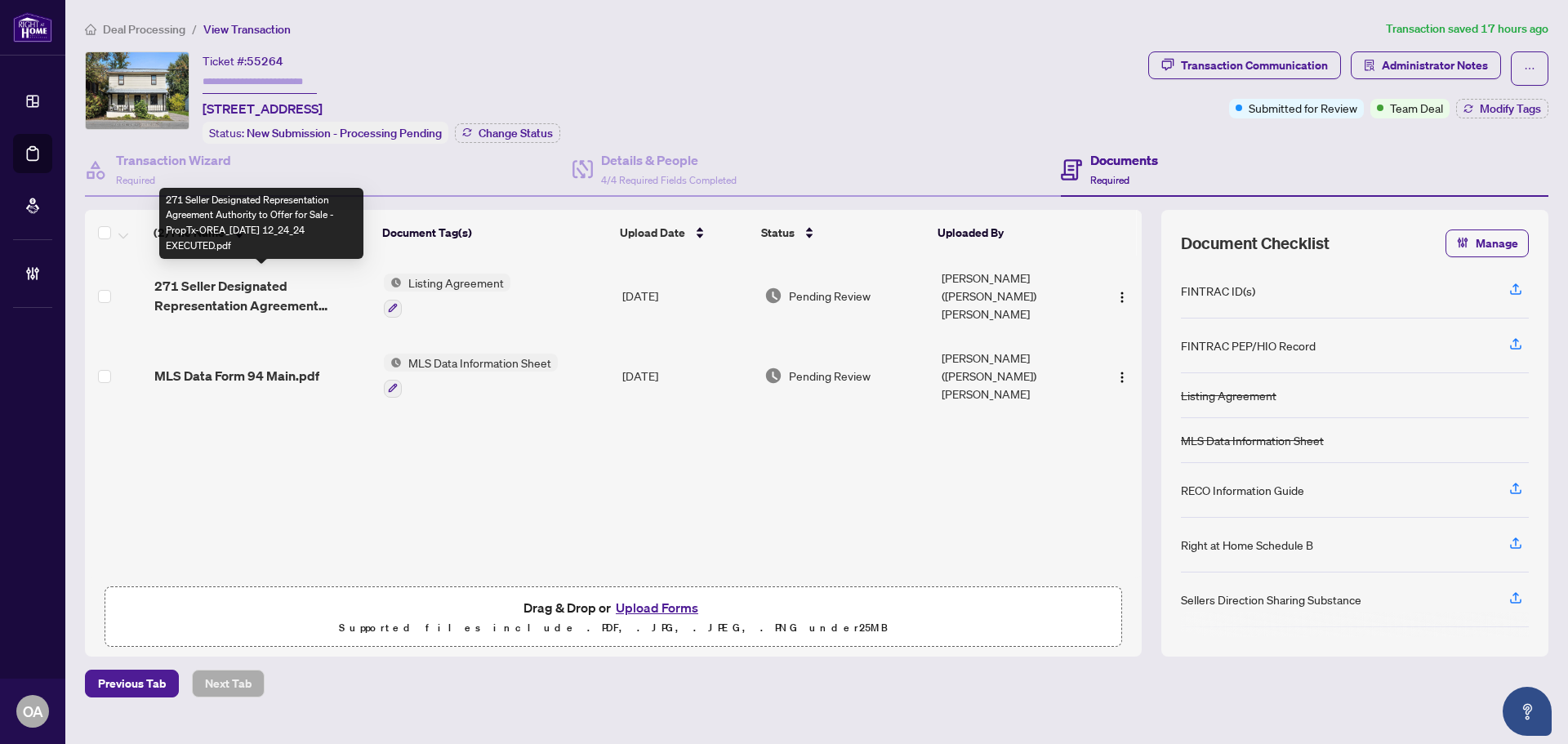
click at [282, 290] on span "271 Seller Designated Representation Agreement Authority to Offer for Sale - Pr…" at bounding box center [263, 296] width 217 height 39
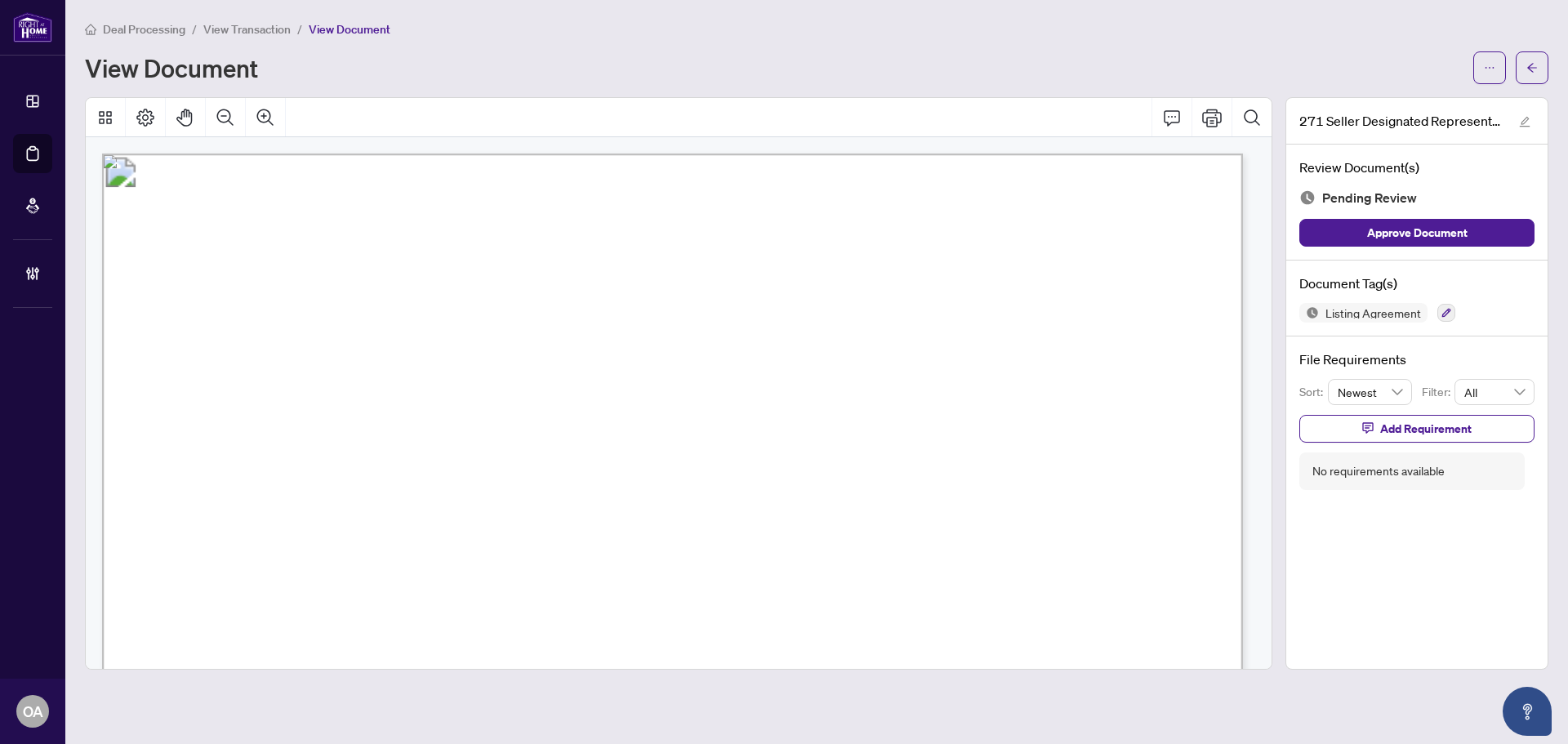
scroll to position [245, 0]
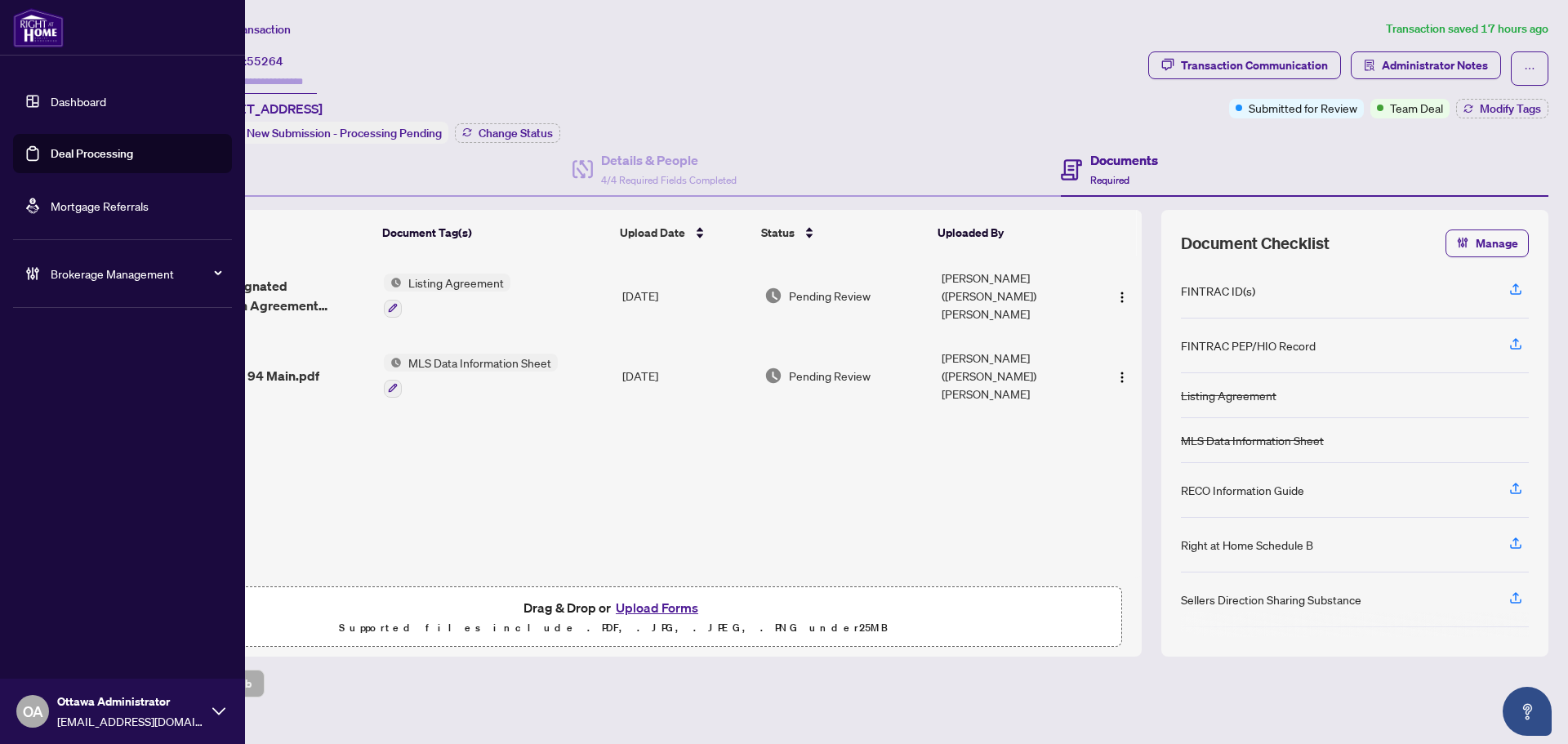
click at [41, 713] on span "OA" at bounding box center [33, 712] width 20 height 23
drag, startPoint x: 69, startPoint y: 640, endPoint x: 80, endPoint y: 637, distance: 11.4
click at [79, 639] on span "Logout" at bounding box center [66, 648] width 37 height 26
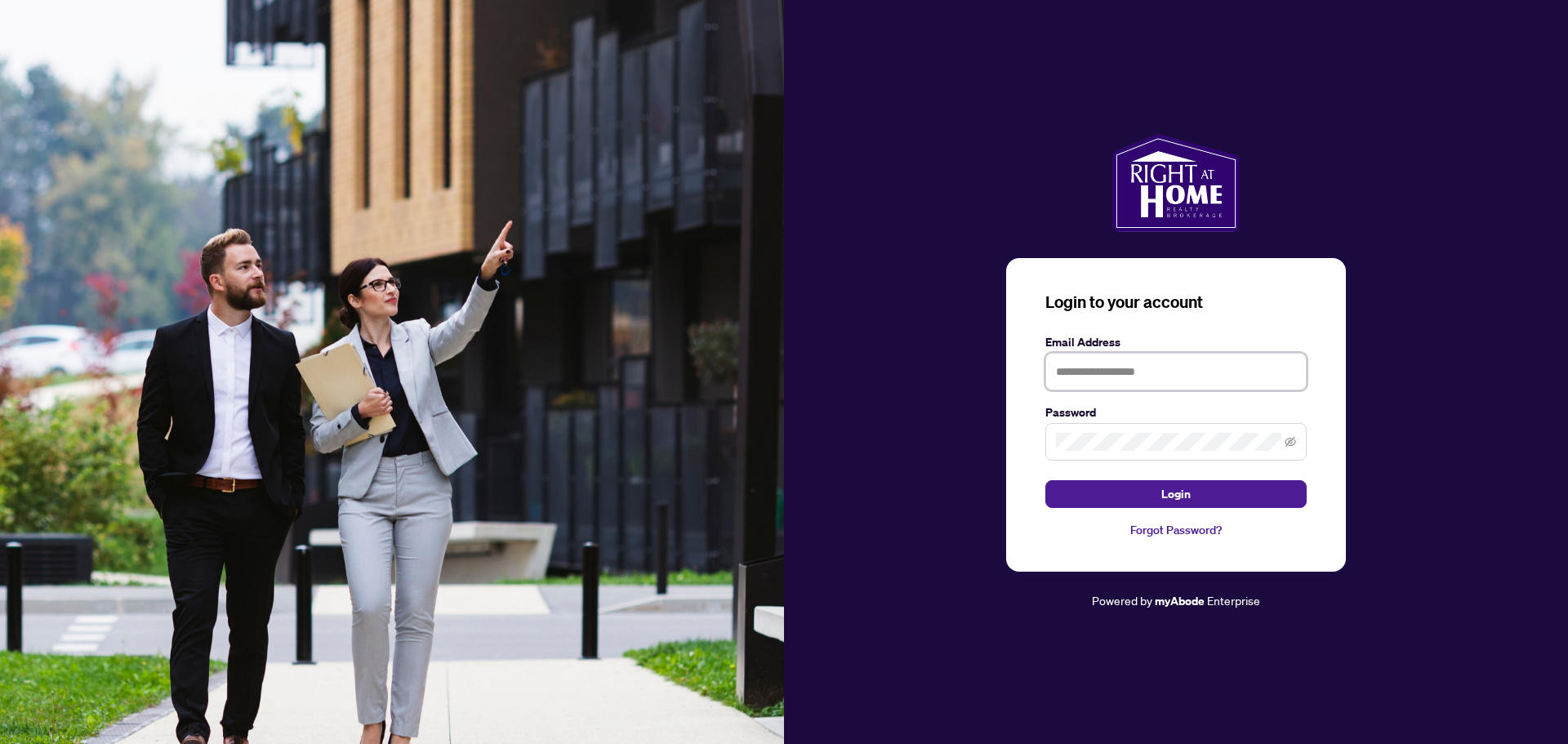
type input "**********"
click at [1096, 371] on input "**********" at bounding box center [1176, 372] width 262 height 38
drag, startPoint x: 1251, startPoint y: 375, endPoint x: 874, endPoint y: 362, distance: 377.2
click at [874, 360] on div "**********" at bounding box center [1176, 372] width 784 height 477
type input "**********"
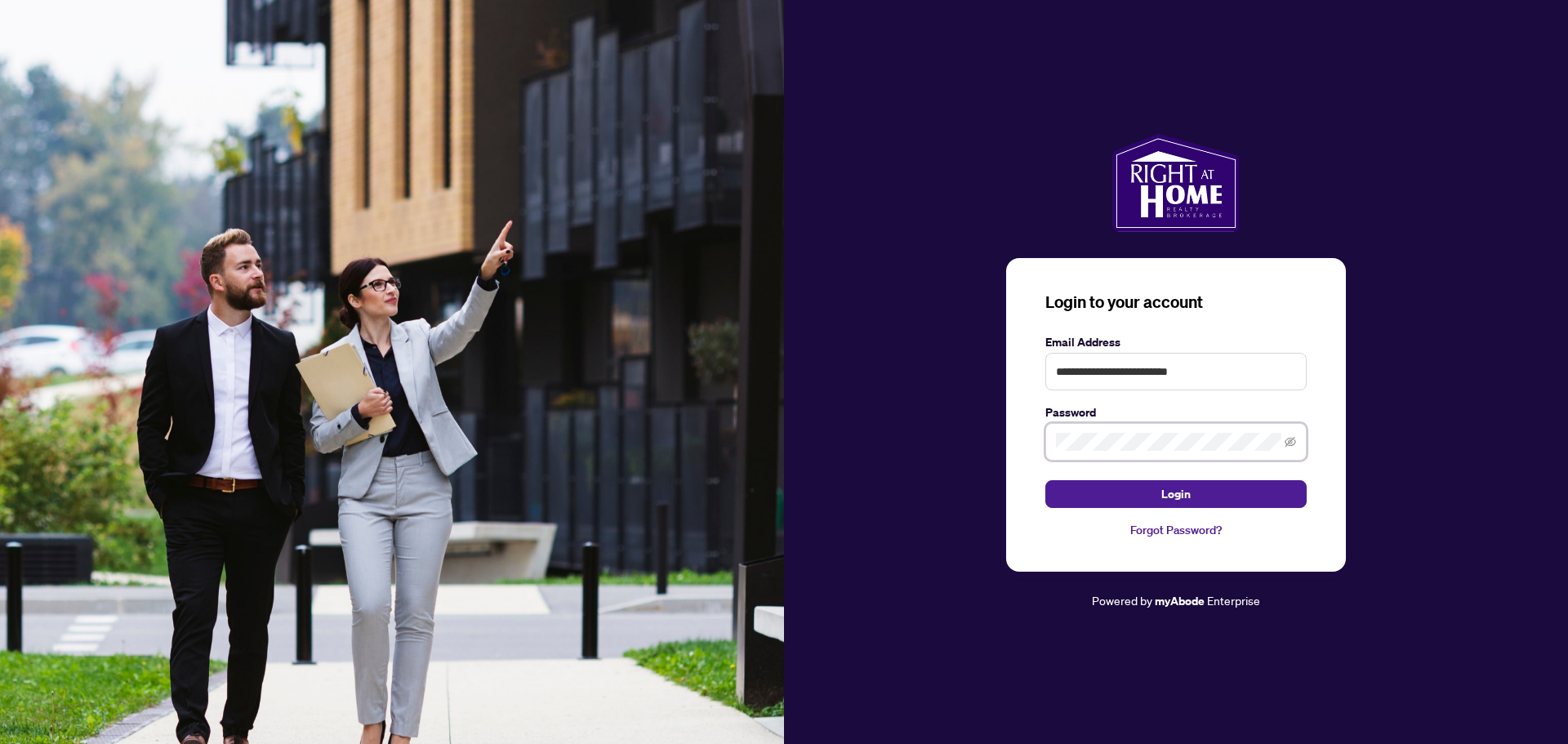
click at [989, 423] on div "**********" at bounding box center [1176, 372] width 784 height 477
click at [1260, 485] on button "Login" at bounding box center [1176, 494] width 262 height 28
